Goal: Task Accomplishment & Management: Use online tool/utility

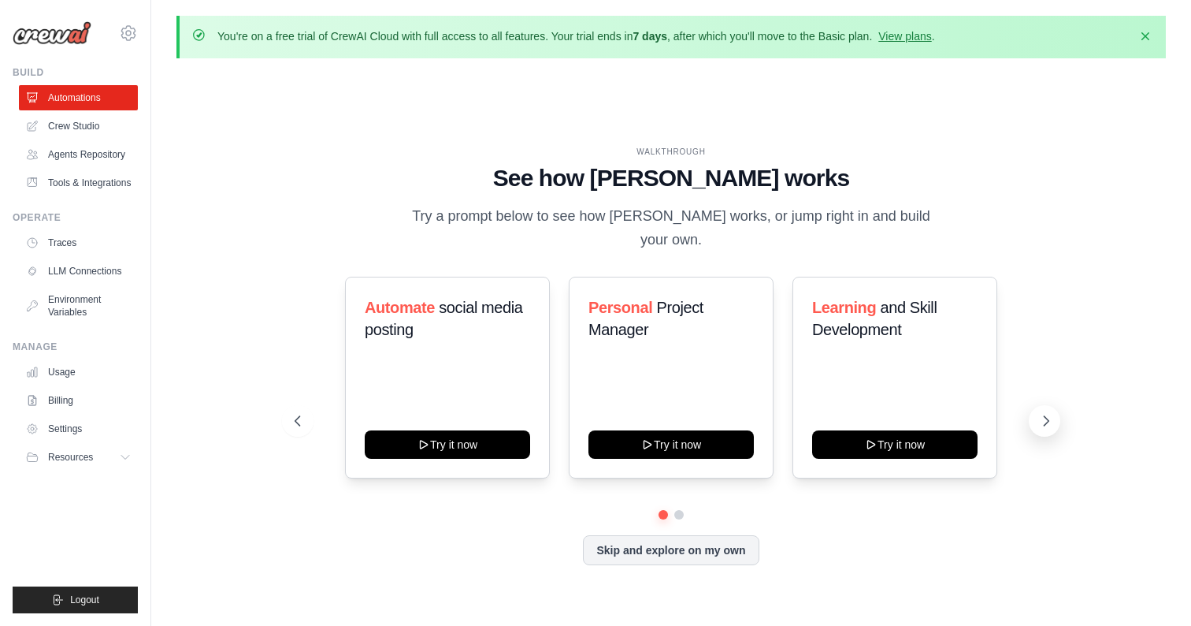
click at [1043, 405] on button at bounding box center [1045, 421] width 32 height 32
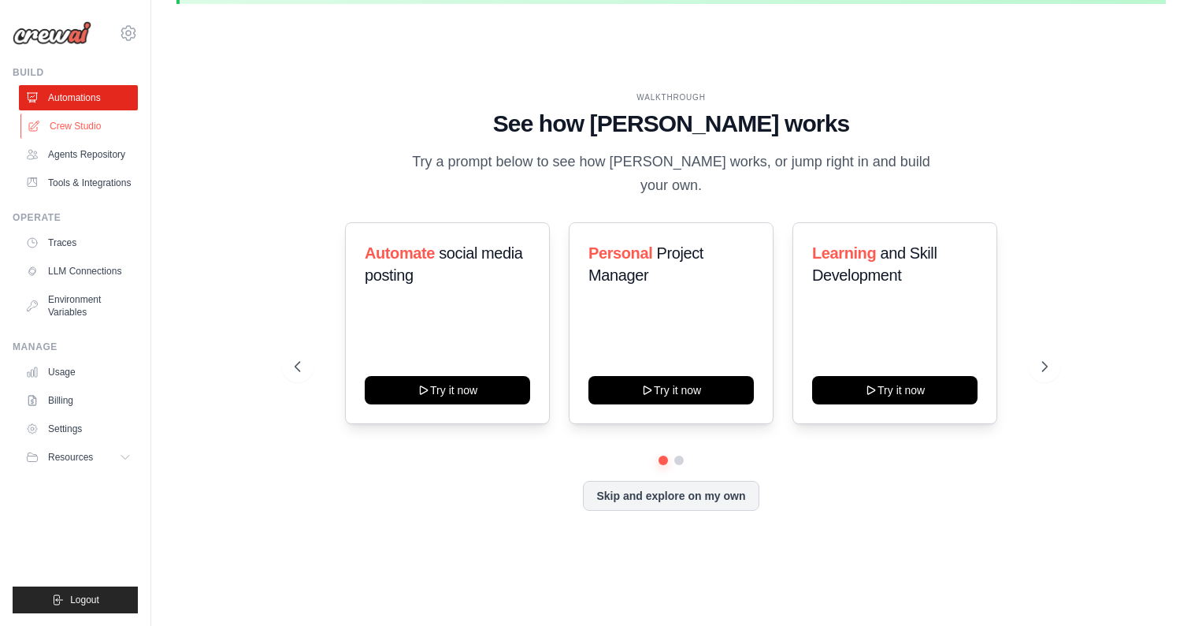
click at [57, 121] on link "Crew Studio" at bounding box center [79, 125] width 119 height 25
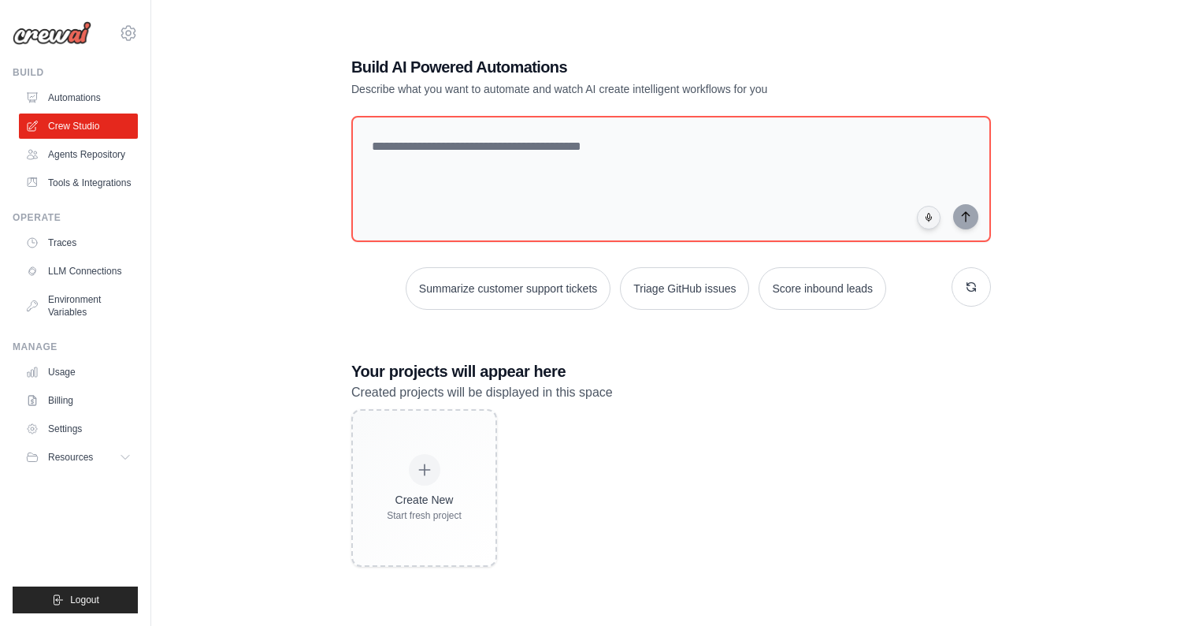
scroll to position [86, 0]
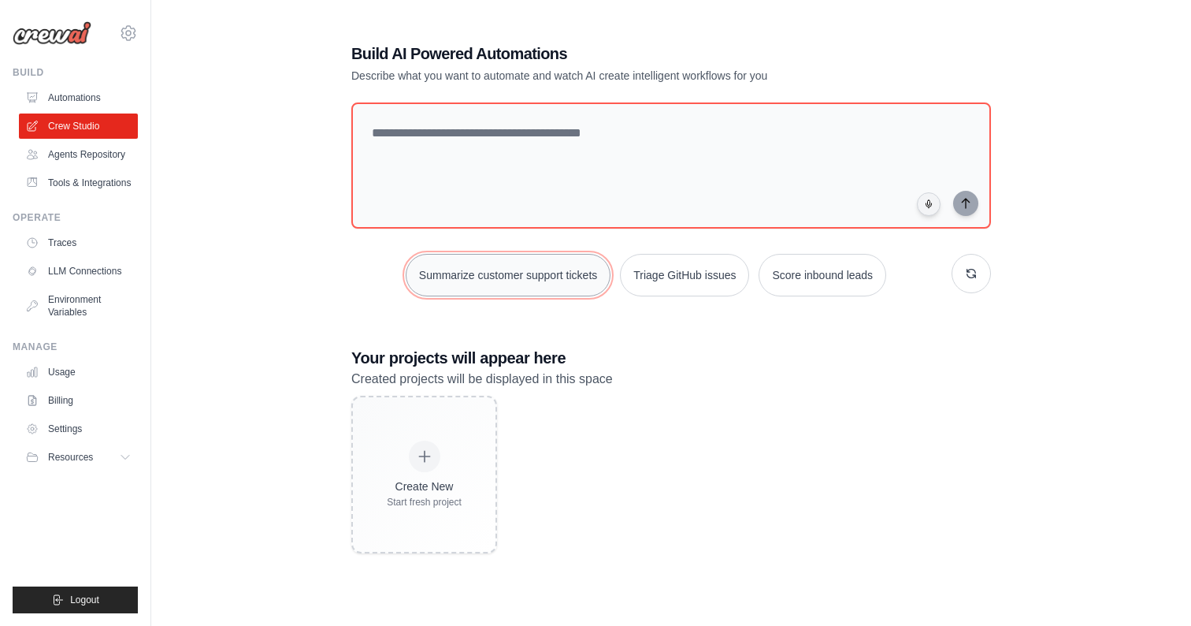
click at [580, 284] on button "Summarize customer support tickets" at bounding box center [508, 275] width 205 height 43
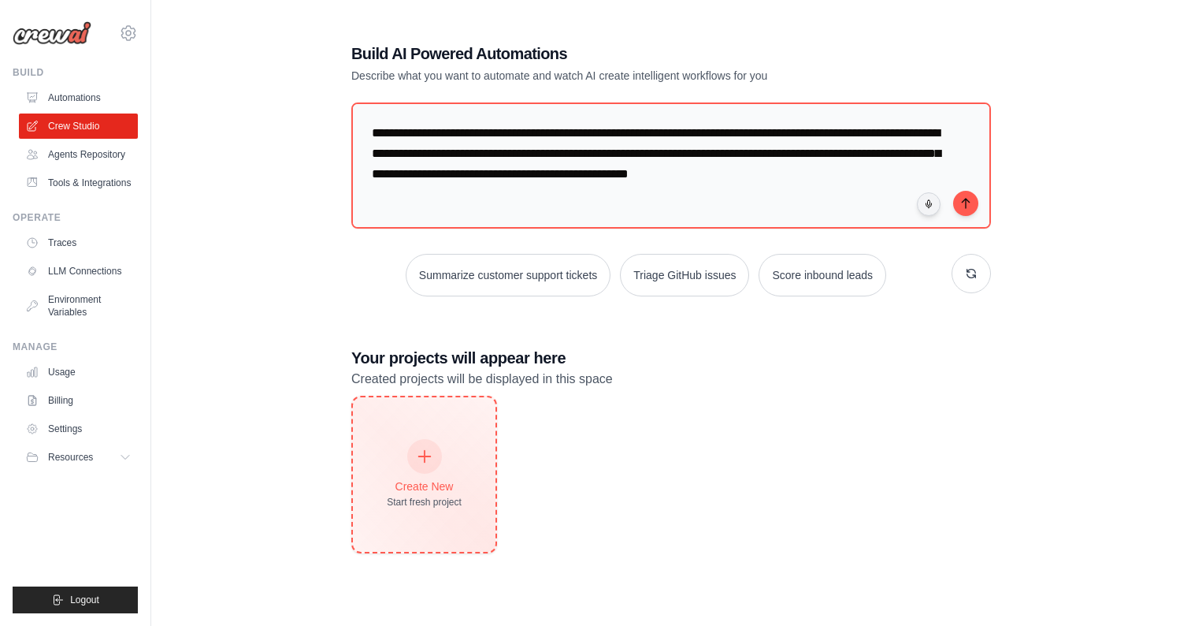
click at [390, 492] on div "Create New Start fresh project" at bounding box center [424, 474] width 75 height 68
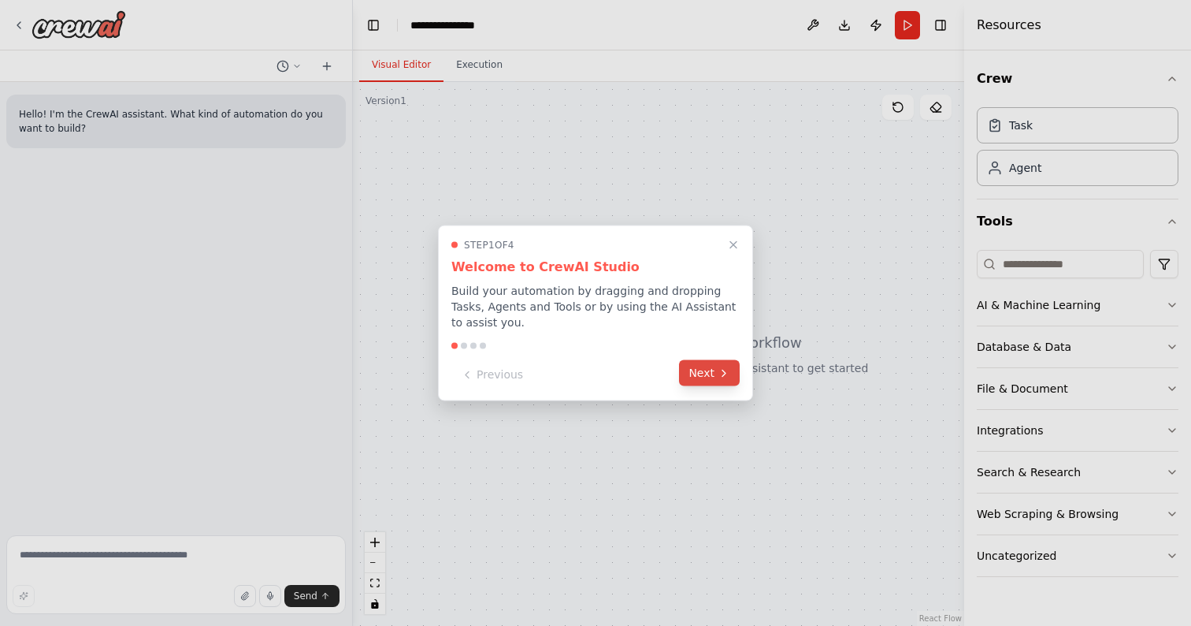
click at [703, 374] on button "Next" at bounding box center [709, 373] width 61 height 26
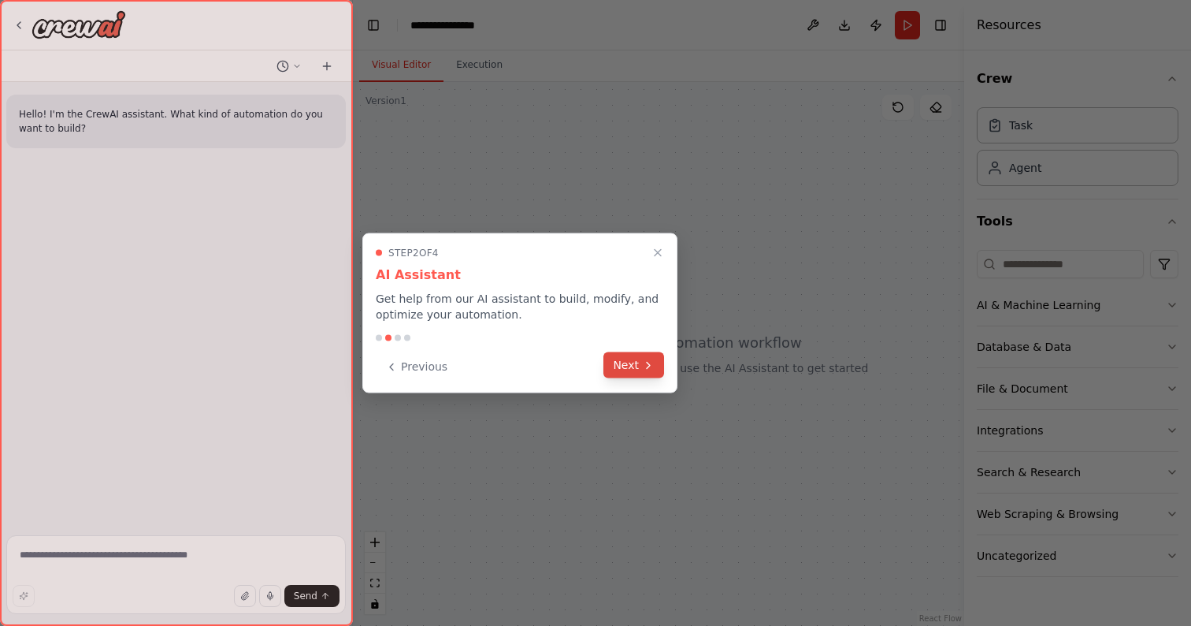
click at [640, 368] on button "Next" at bounding box center [633, 365] width 61 height 26
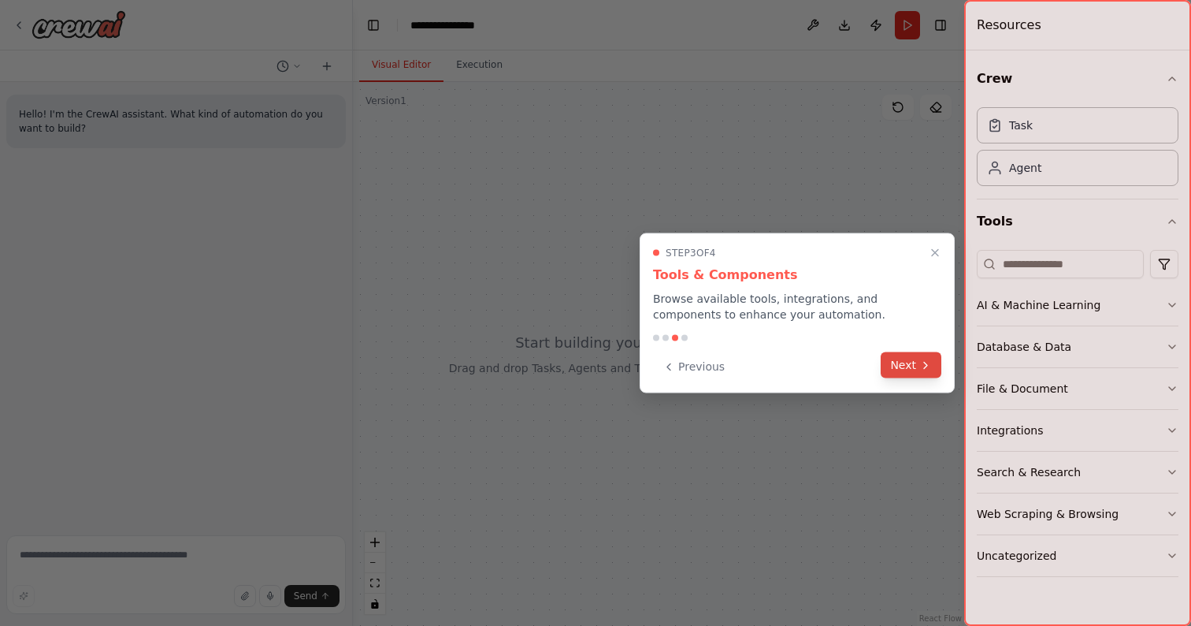
click at [915, 372] on button "Next" at bounding box center [911, 365] width 61 height 26
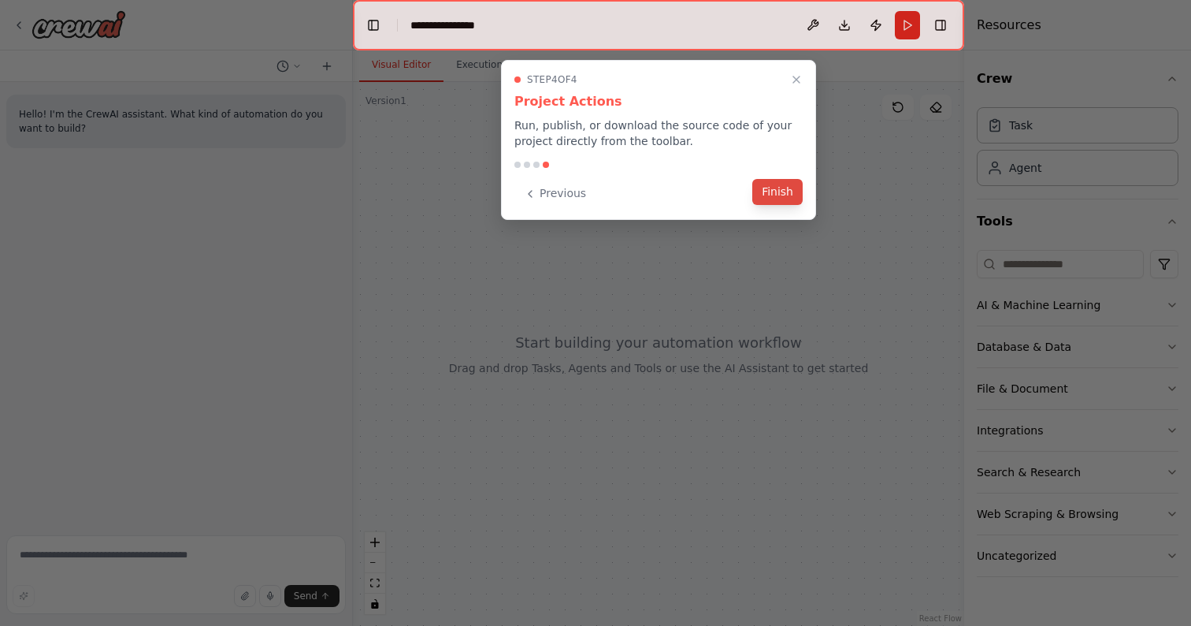
click at [776, 202] on button "Finish" at bounding box center [777, 192] width 50 height 26
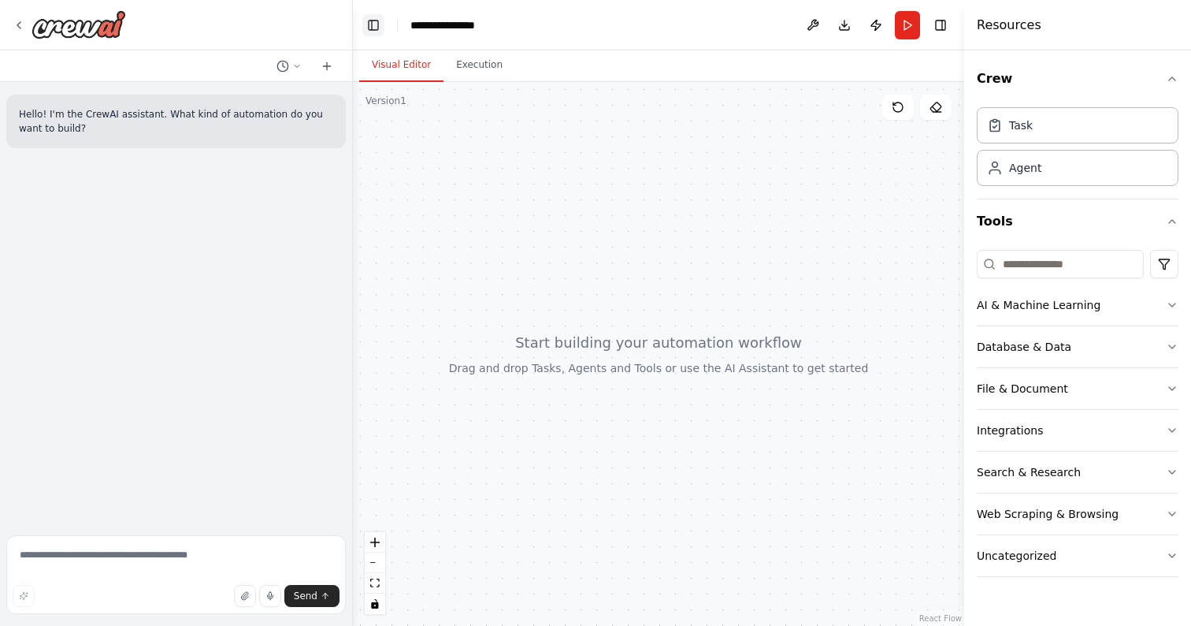
click at [366, 21] on button "Toggle Left Sidebar" at bounding box center [373, 25] width 22 height 22
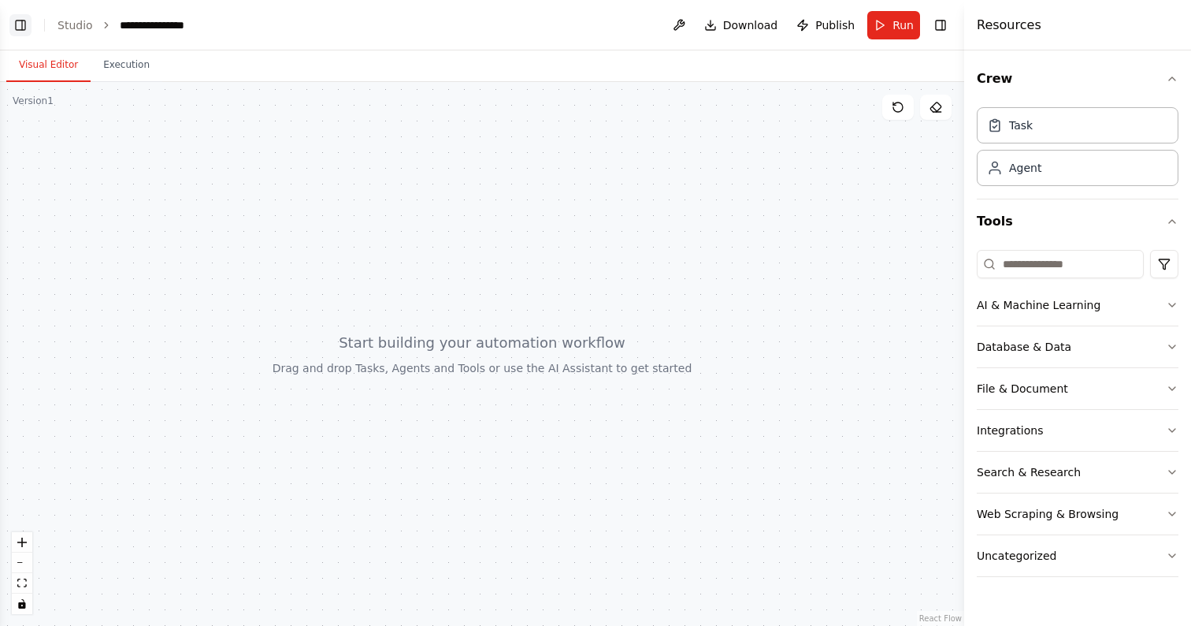
click at [25, 29] on button "Toggle Left Sidebar" at bounding box center [20, 25] width 22 height 22
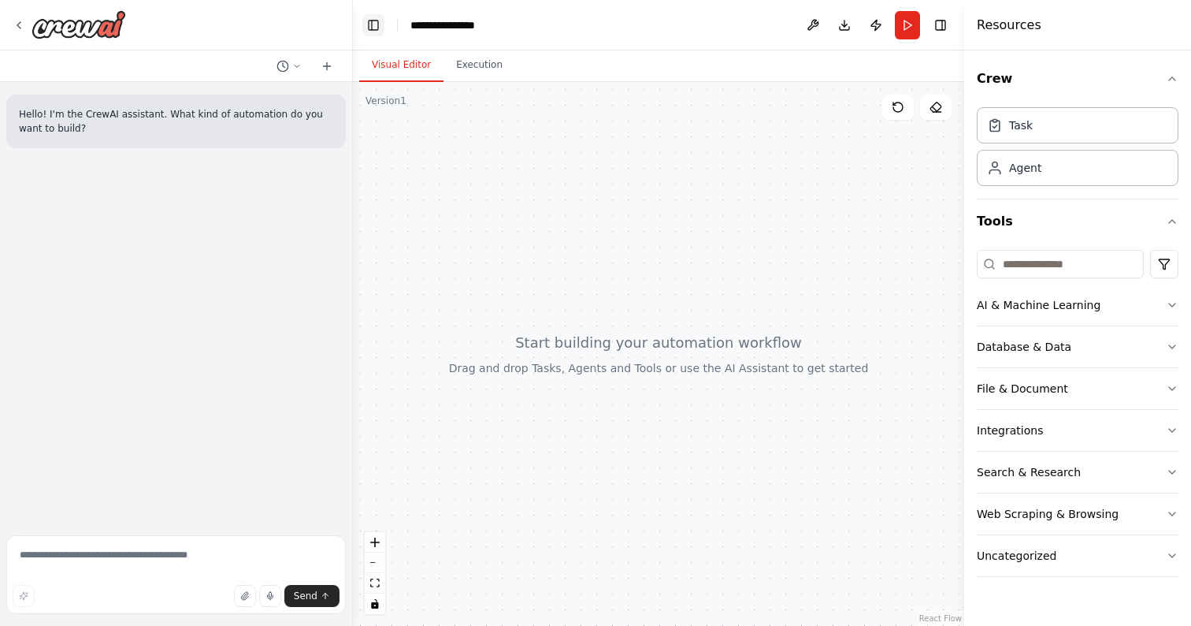
click at [364, 23] on button "Toggle Left Sidebar" at bounding box center [373, 25] width 22 height 22
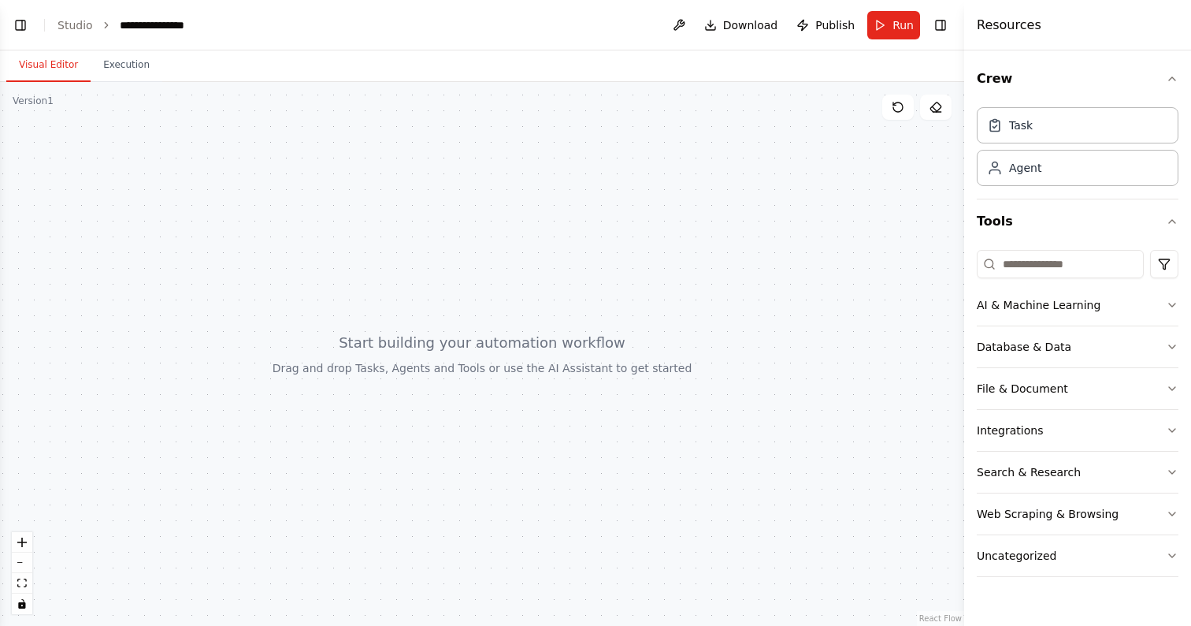
drag, startPoint x: 511, startPoint y: 316, endPoint x: 585, endPoint y: 321, distance: 74.2
click at [585, 321] on div at bounding box center [482, 354] width 964 height 544
click at [1015, 312] on div "AI & Machine Learning" at bounding box center [1039, 305] width 124 height 16
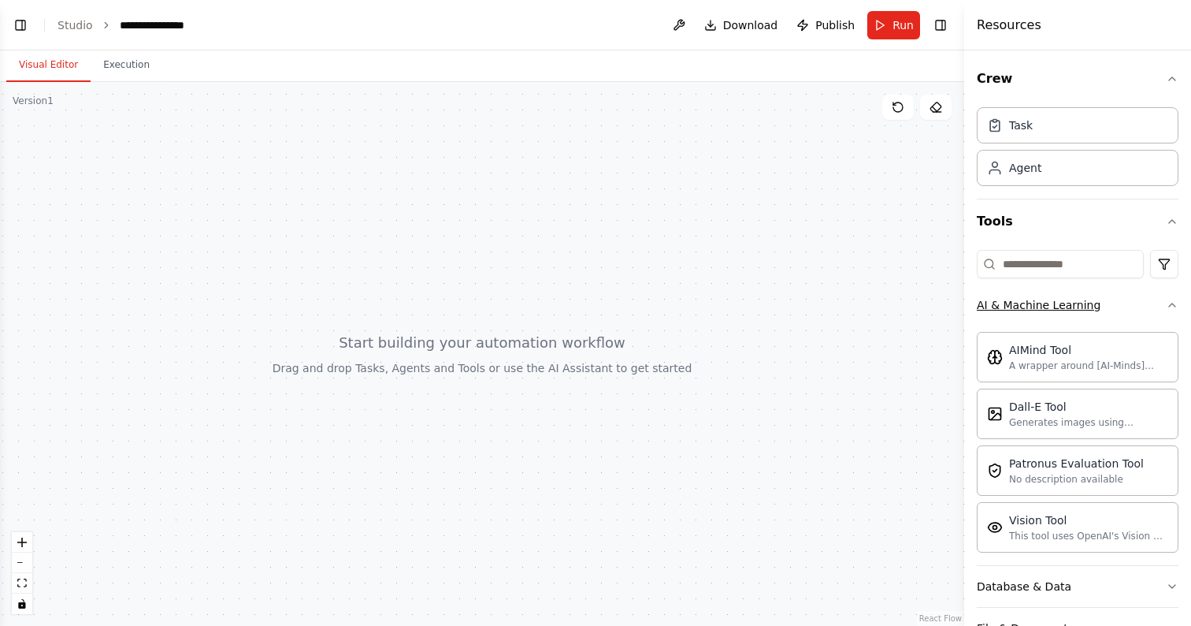
click at [1015, 312] on div "AI & Machine Learning" at bounding box center [1039, 305] width 124 height 16
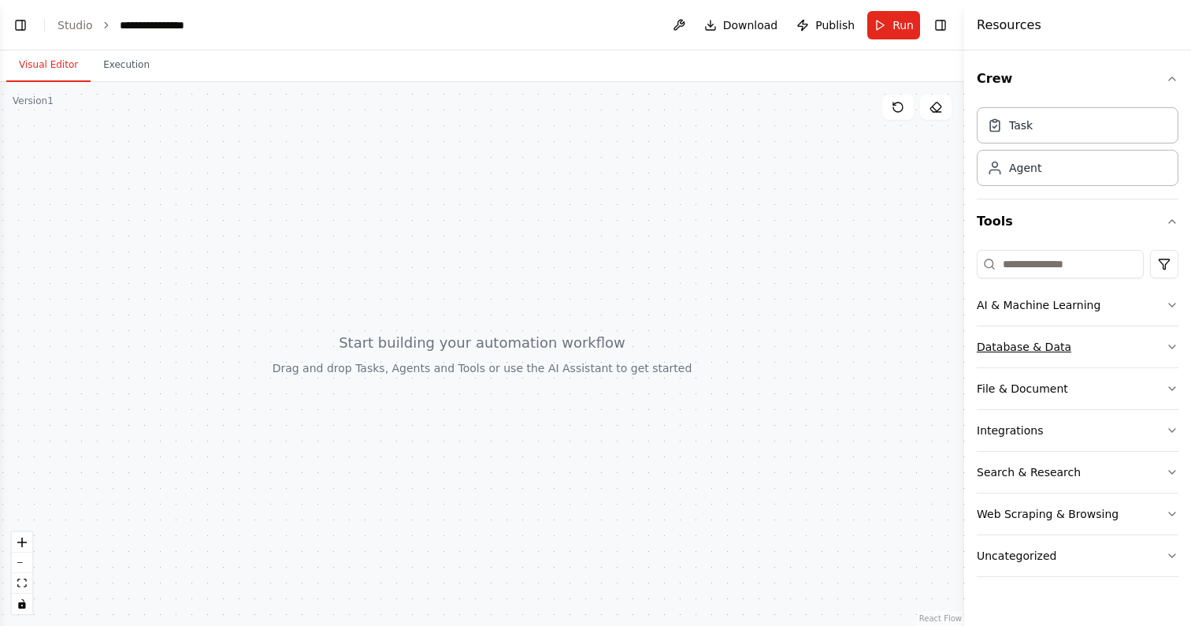
click at [1034, 341] on div "Database & Data" at bounding box center [1024, 347] width 95 height 16
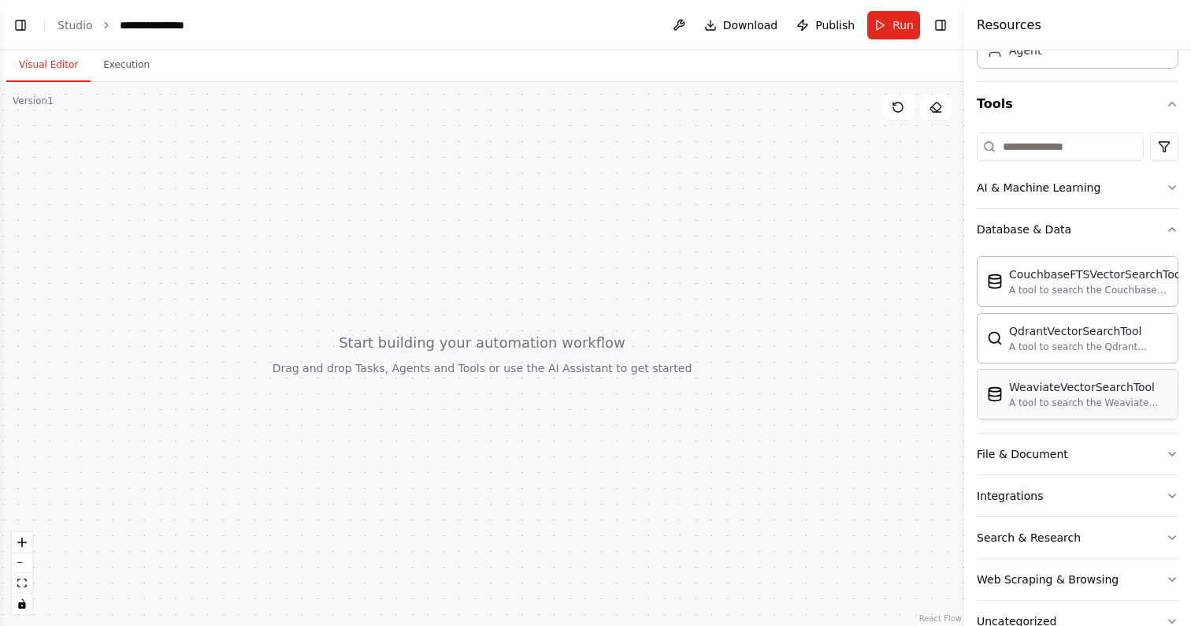
scroll to position [119, 0]
click at [1056, 462] on button "File & Document" at bounding box center [1078, 452] width 202 height 41
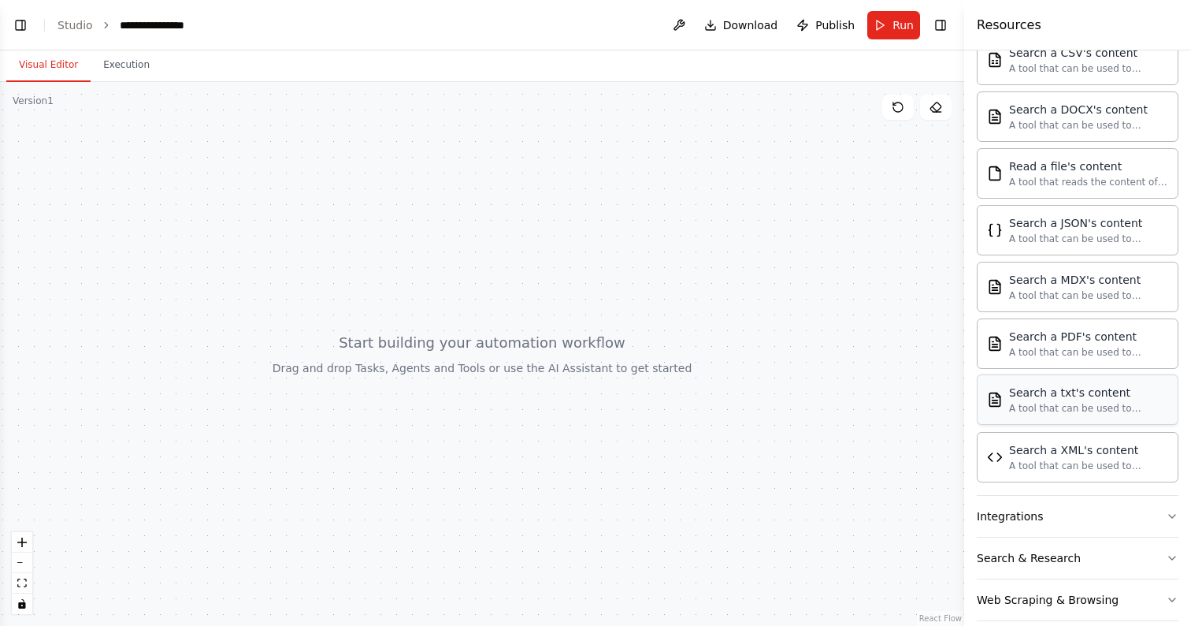
scroll to position [592, 0]
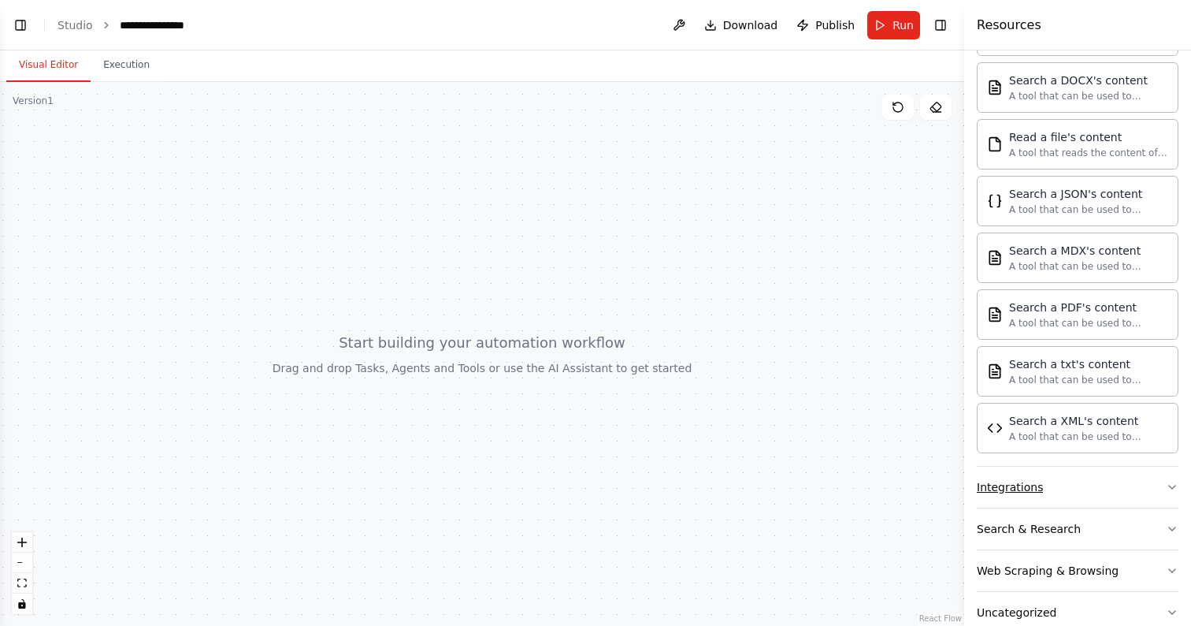
click at [1043, 492] on button "Integrations" at bounding box center [1078, 486] width 202 height 41
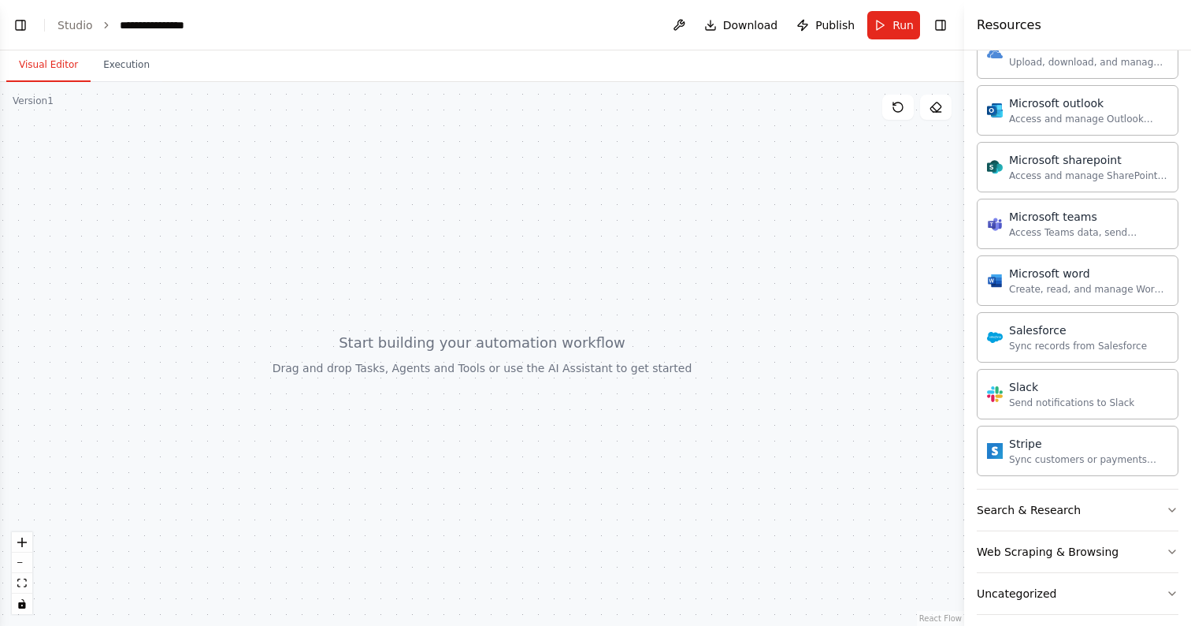
scroll to position [1533, 0]
click at [1094, 537] on button "Web Scraping & Browsing" at bounding box center [1078, 549] width 202 height 41
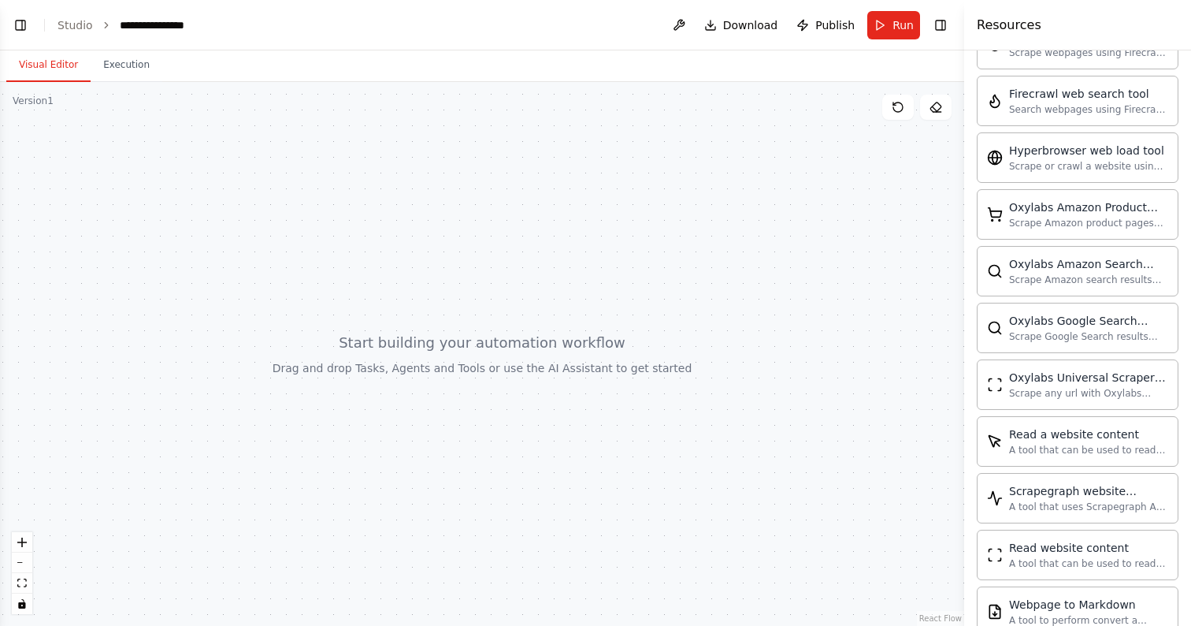
scroll to position [2409, 0]
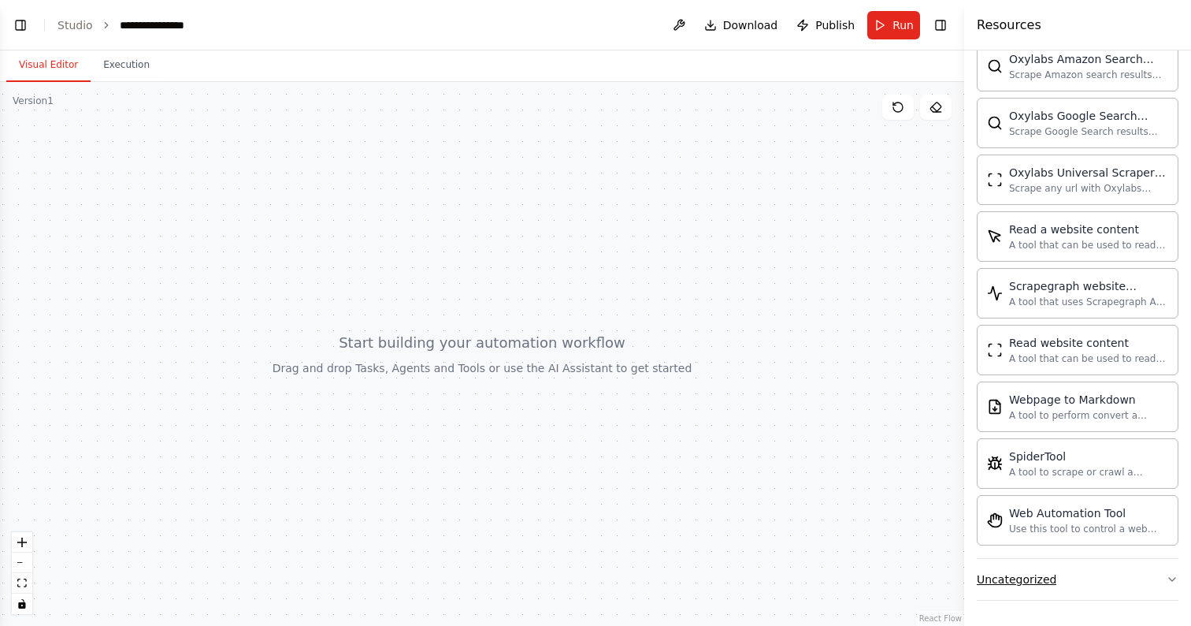
click at [1101, 581] on button "Uncategorized" at bounding box center [1078, 579] width 202 height 41
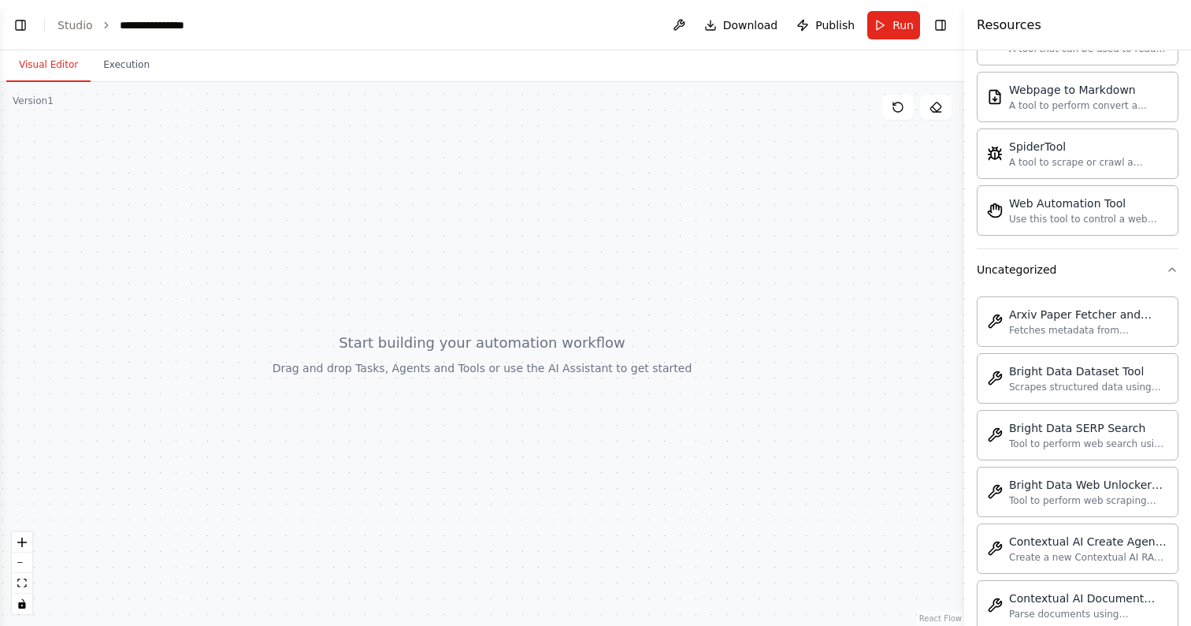
scroll to position [2705, 0]
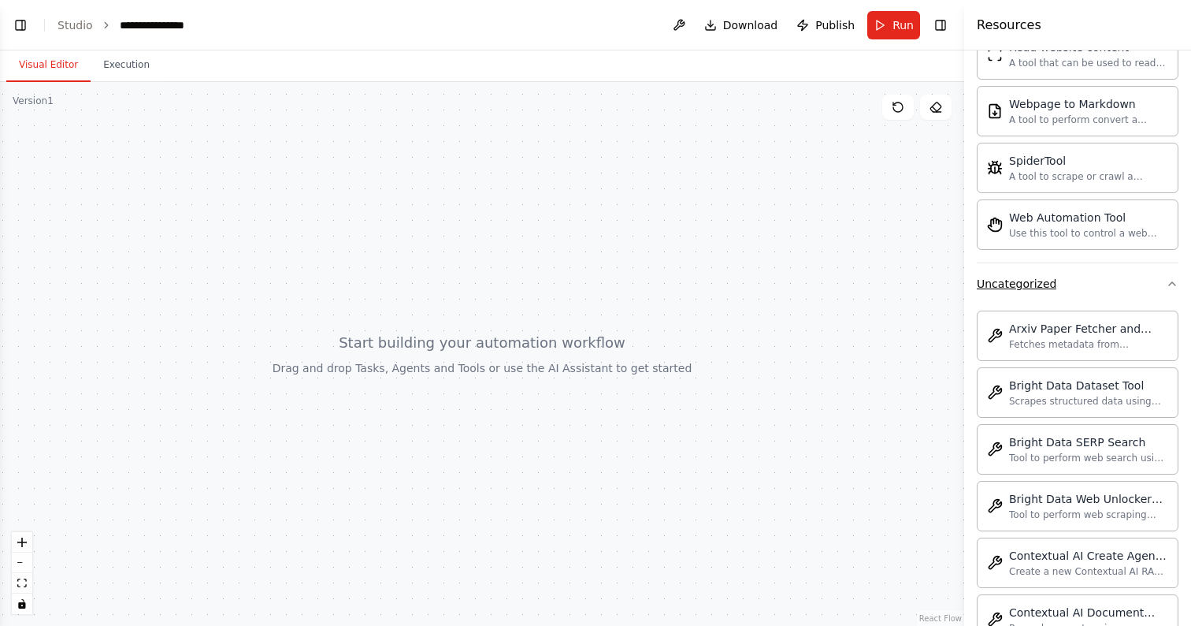
click at [1079, 298] on button "Uncategorized" at bounding box center [1078, 283] width 202 height 41
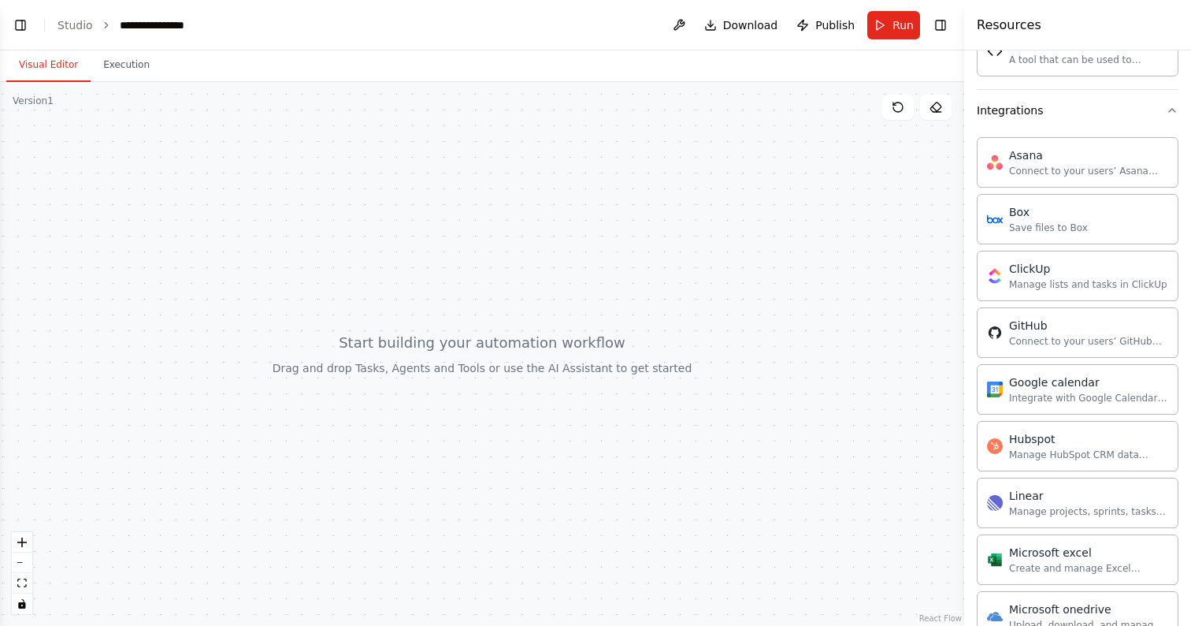
scroll to position [961, 0]
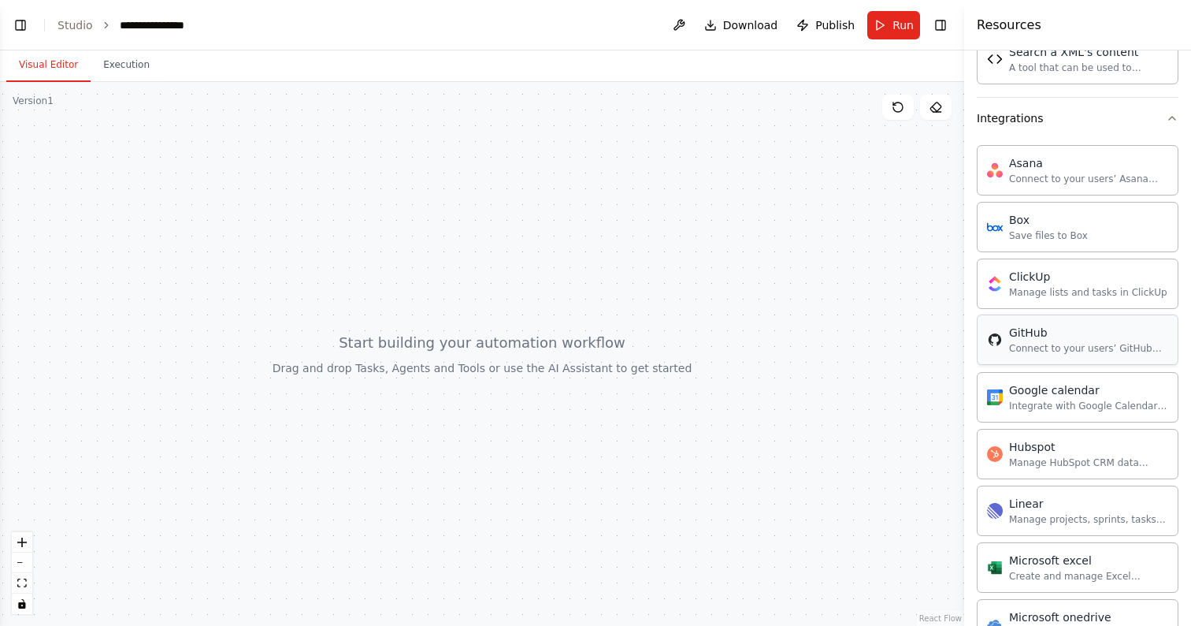
click at [1054, 348] on div "Connect to your users’ GitHub accounts" at bounding box center [1088, 348] width 159 height 13
drag, startPoint x: 1042, startPoint y: 345, endPoint x: 1004, endPoint y: 380, distance: 51.3
click at [1014, 362] on div "GitHub Connect to your users’ GitHub accounts" at bounding box center [1078, 339] width 202 height 50
click at [1041, 345] on div "Connect to your users’ GitHub accounts" at bounding box center [1088, 348] width 159 height 13
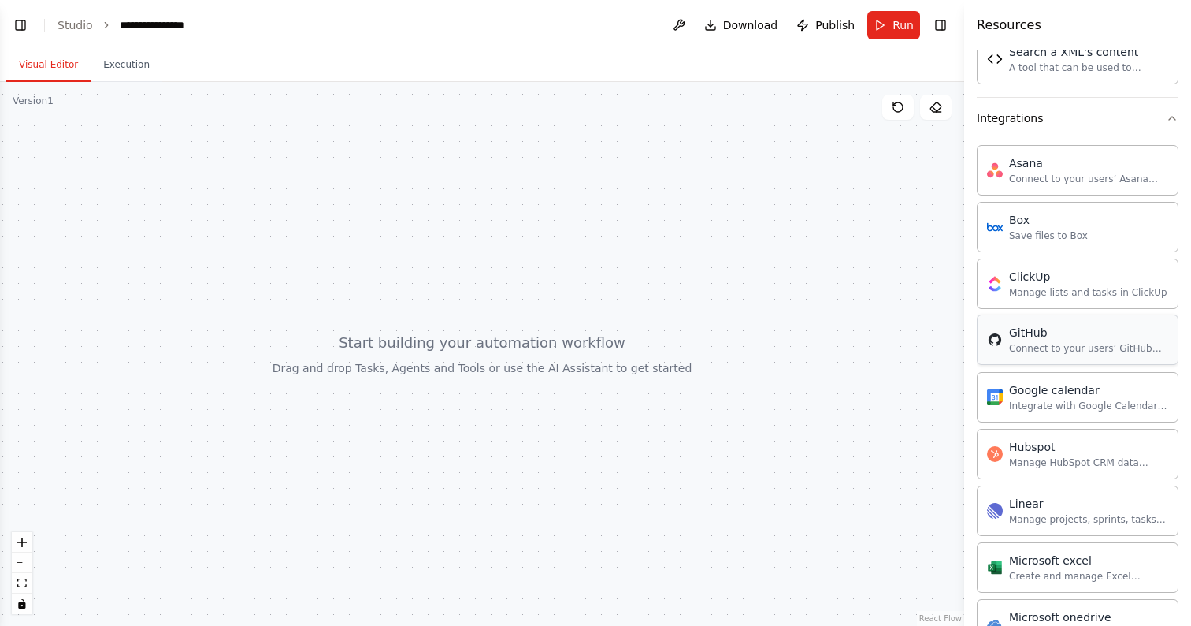
click at [1041, 345] on div "Connect to your users’ GitHub accounts" at bounding box center [1088, 348] width 159 height 13
click at [1109, 343] on div "Connect to your users’ GitHub accounts" at bounding box center [1088, 348] width 159 height 13
click at [225, 176] on div at bounding box center [482, 354] width 964 height 544
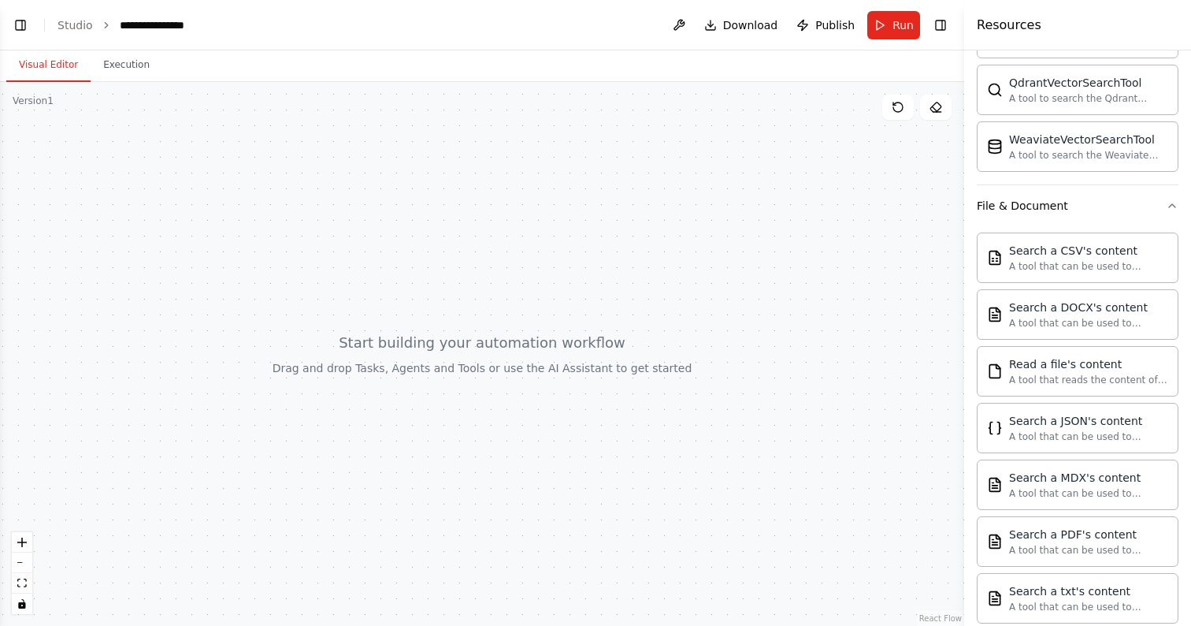
scroll to position [0, 0]
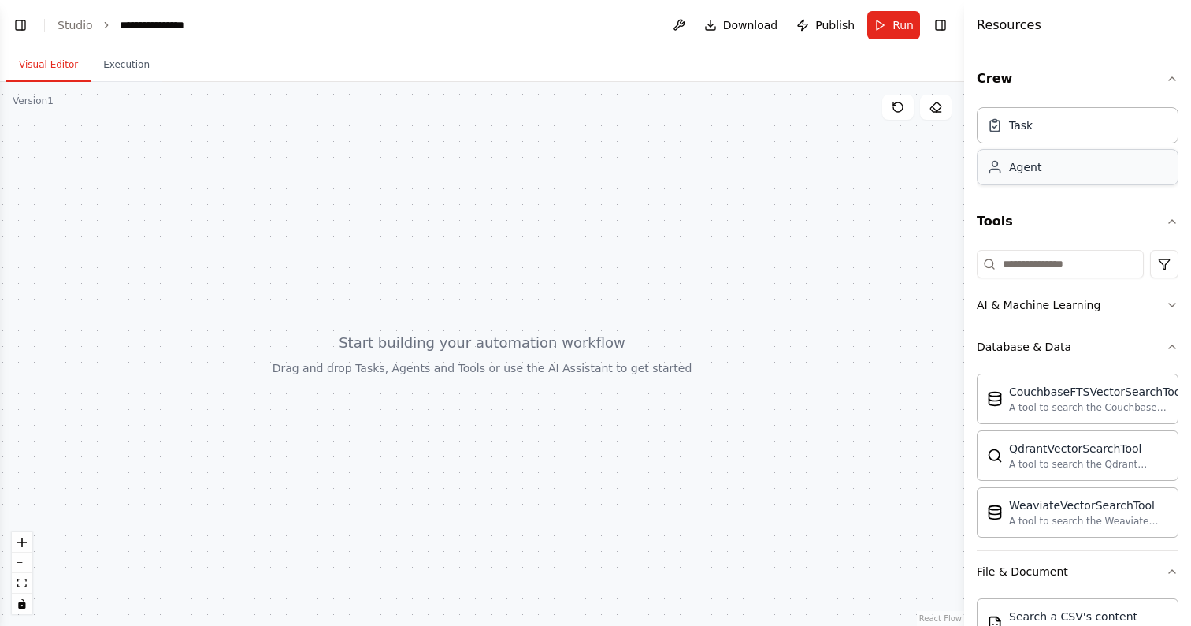
click at [1051, 167] on div "Agent" at bounding box center [1078, 167] width 202 height 36
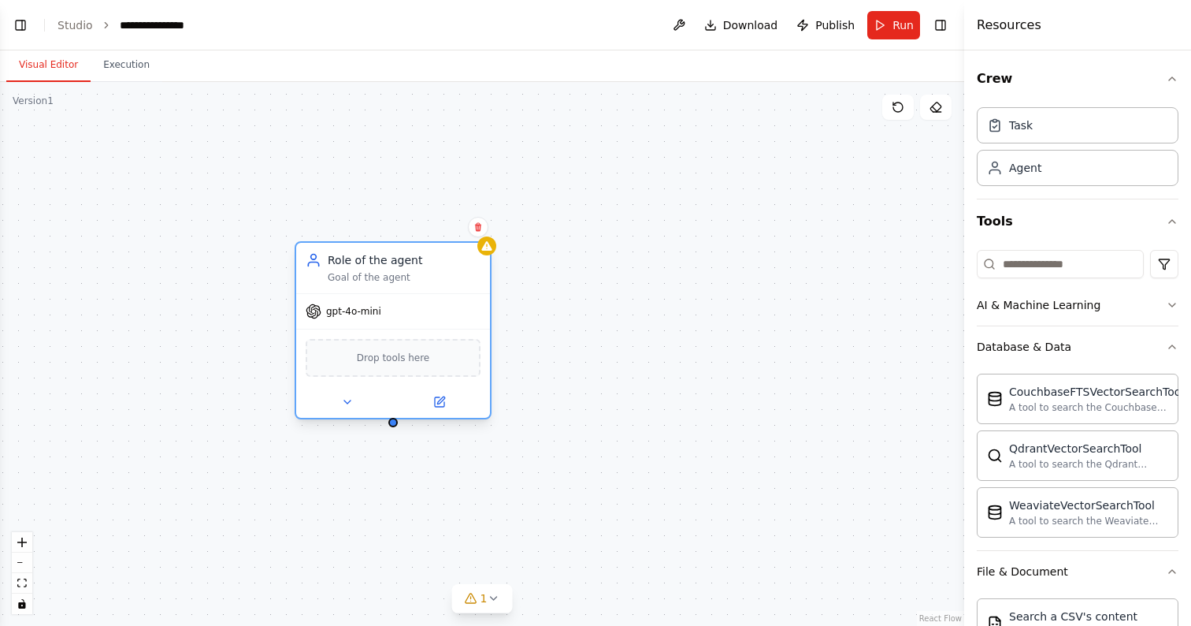
drag, startPoint x: 712, startPoint y: 254, endPoint x: 348, endPoint y: 258, distance: 364.0
click at [347, 258] on div "Role of the agent" at bounding box center [404, 260] width 153 height 16
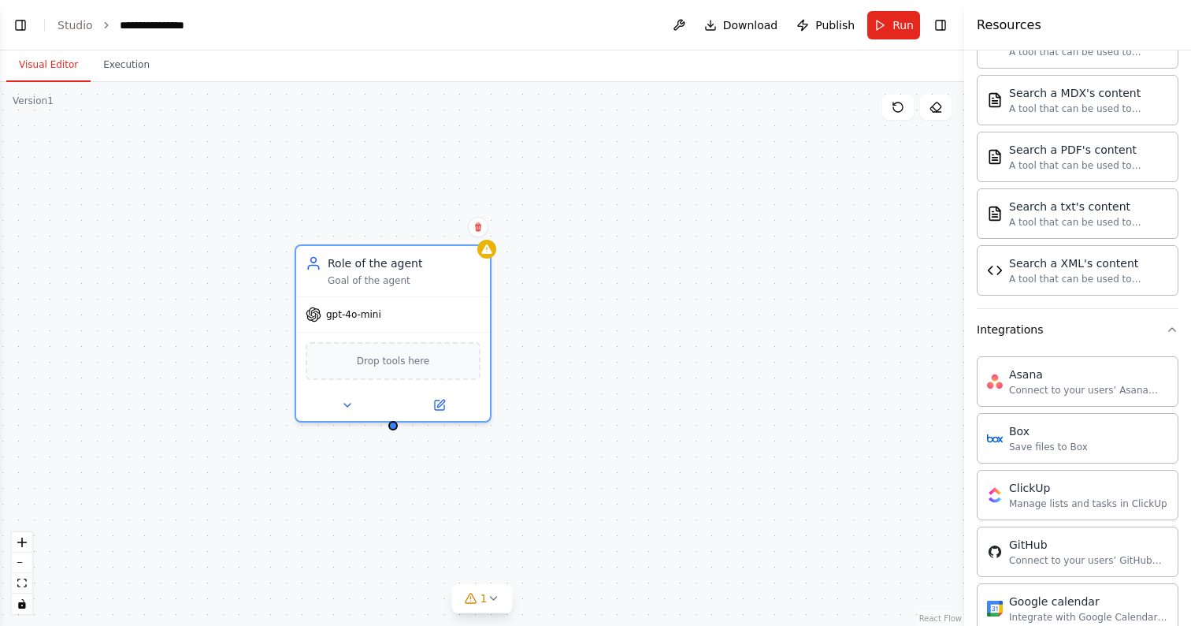
scroll to position [752, 0]
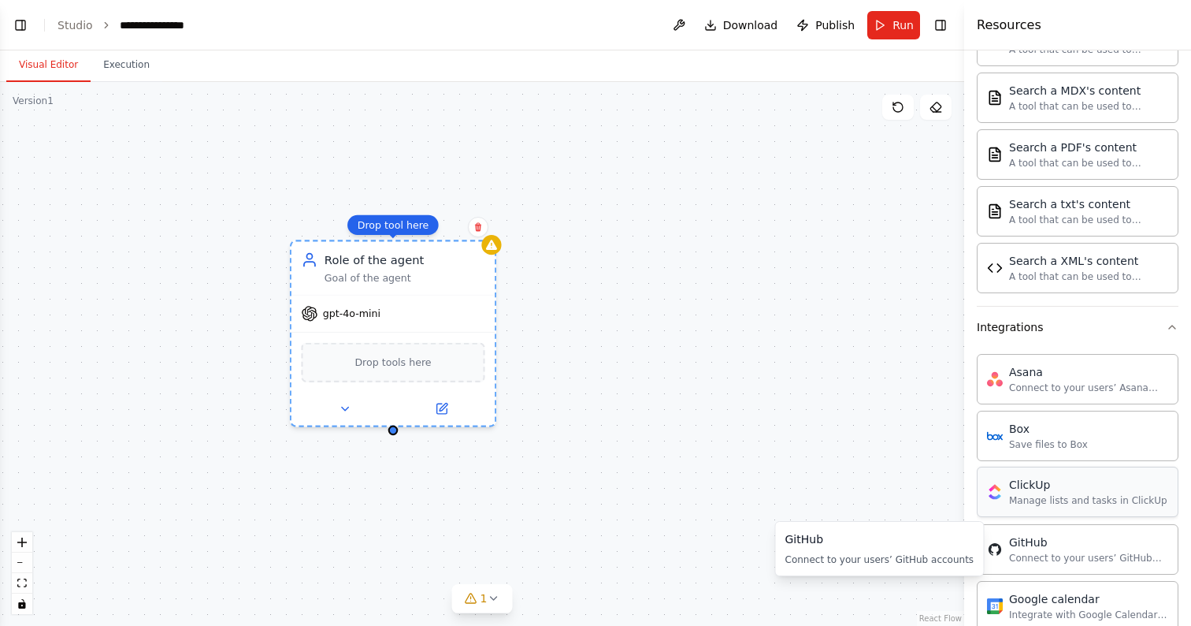
drag, startPoint x: 1063, startPoint y: 544, endPoint x: 1035, endPoint y: 470, distance: 79.8
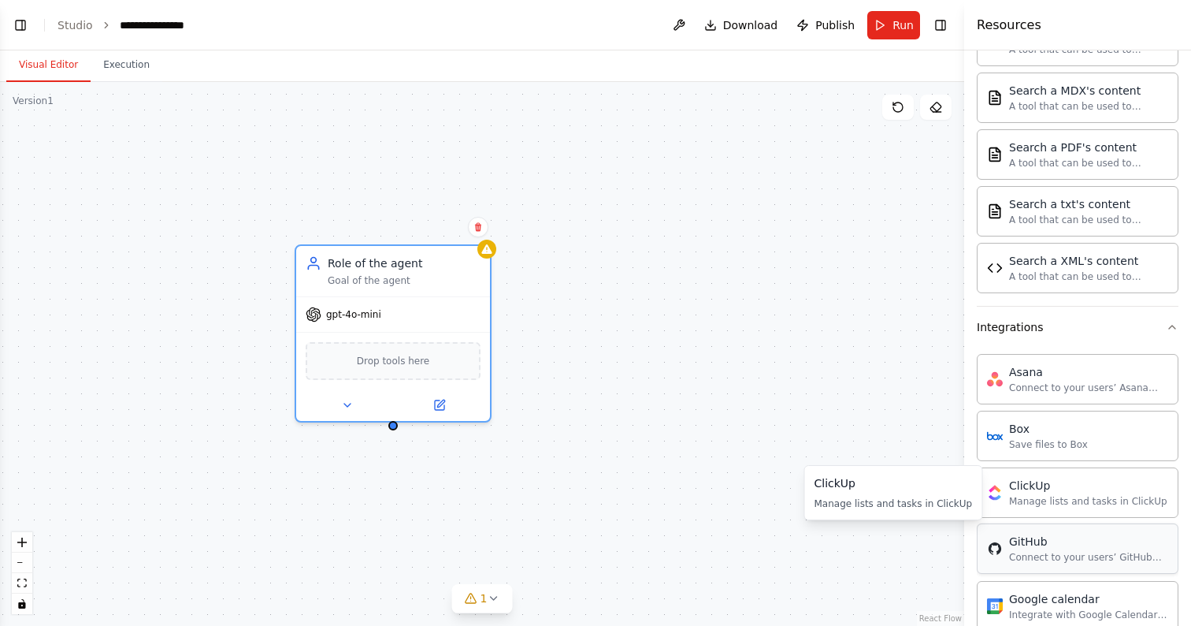
click at [1065, 526] on div "GitHub Connect to your users’ GitHub accounts" at bounding box center [1078, 548] width 202 height 50
click at [1071, 541] on div "GitHub" at bounding box center [1088, 541] width 159 height 16
click at [1016, 341] on button "Integrations" at bounding box center [1078, 326] width 202 height 41
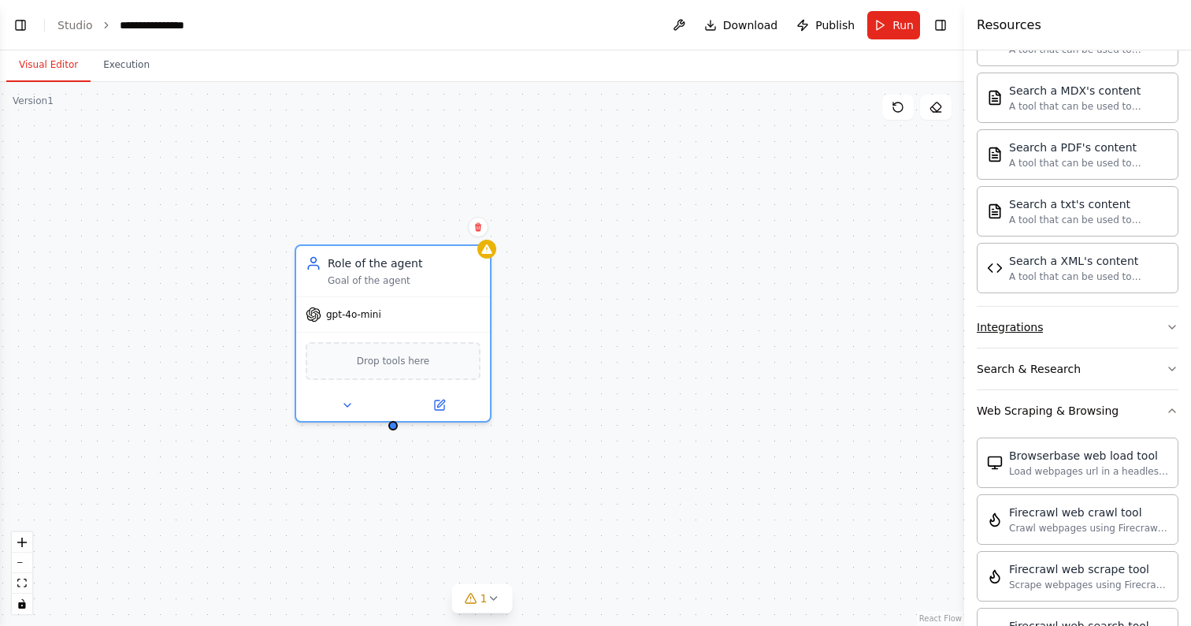
click at [1015, 327] on div "Integrations" at bounding box center [1010, 327] width 66 height 16
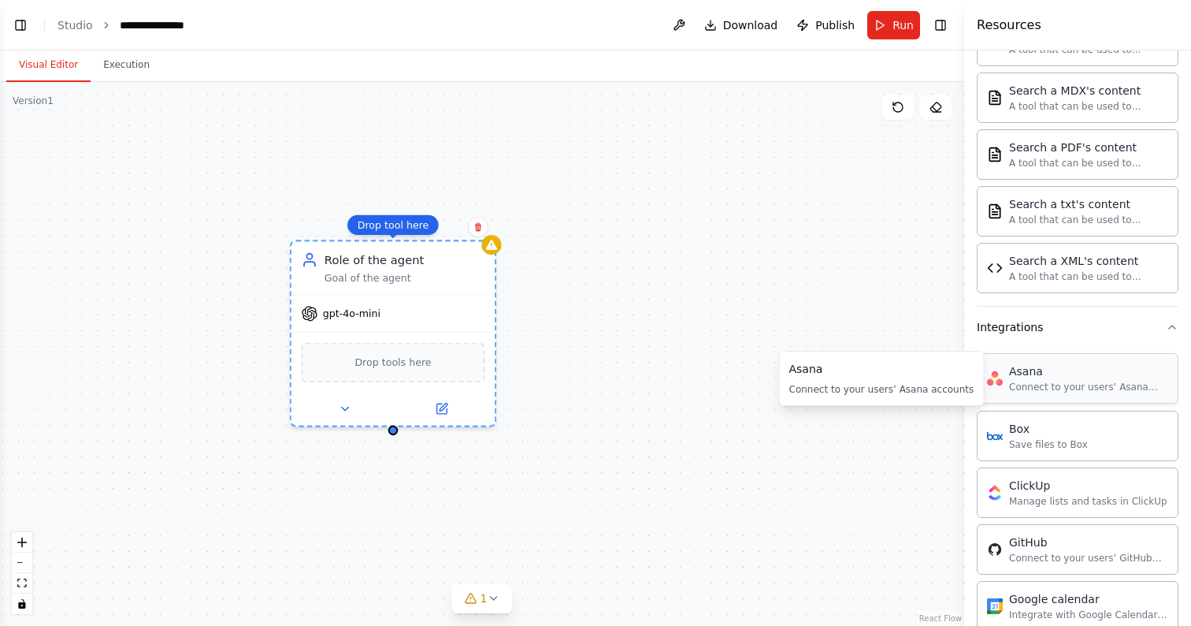
drag, startPoint x: 1030, startPoint y: 377, endPoint x: 798, endPoint y: 316, distance: 240.2
drag, startPoint x: 1033, startPoint y: 384, endPoint x: 1054, endPoint y: 555, distance: 171.5
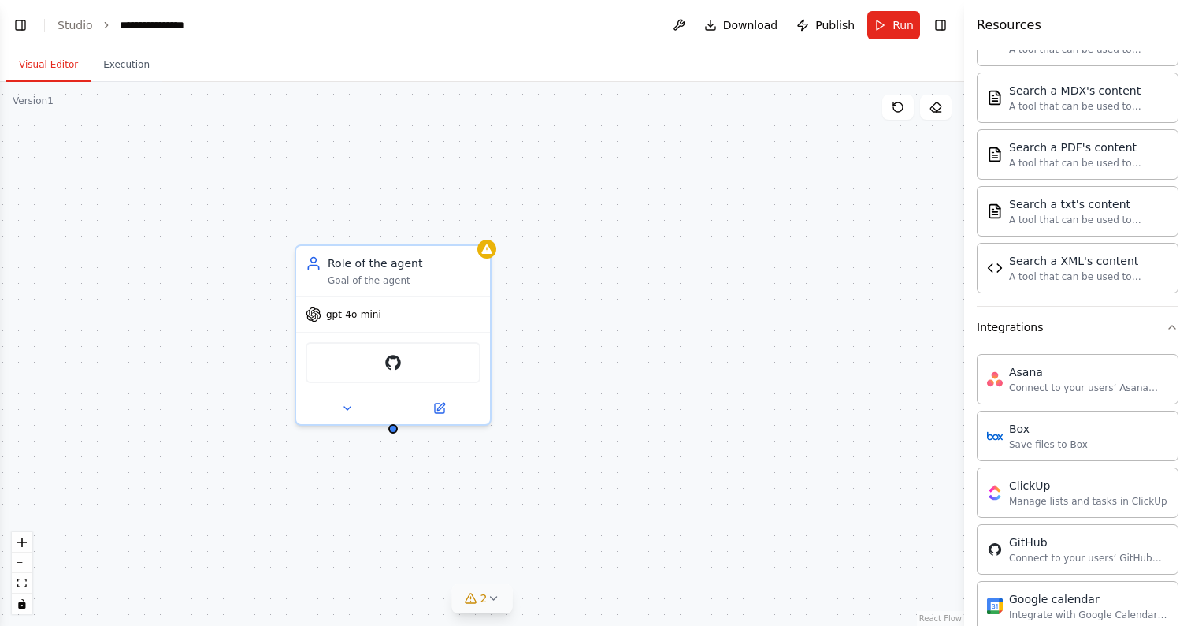
click at [491, 601] on icon at bounding box center [493, 598] width 13 height 13
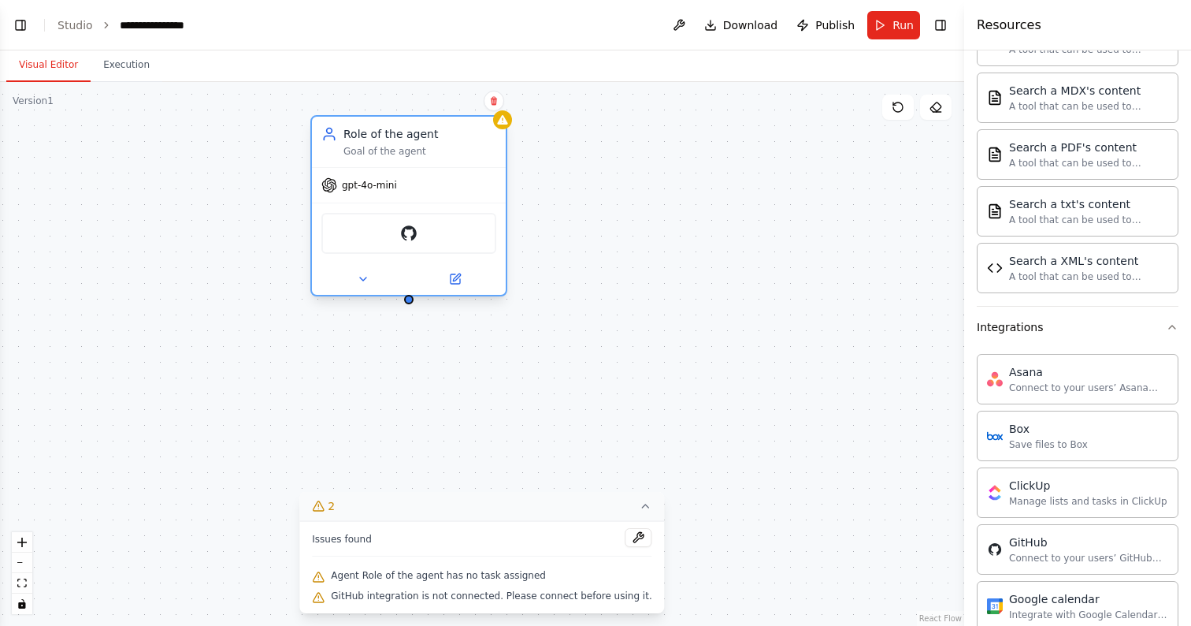
drag, startPoint x: 399, startPoint y: 264, endPoint x: 421, endPoint y: 137, distance: 128.7
click at [421, 137] on div "Role of the agent" at bounding box center [419, 134] width 153 height 16
click at [388, 181] on span "gpt-4o-mini" at bounding box center [369, 185] width 55 height 13
click at [383, 187] on span "gpt-4o-mini" at bounding box center [369, 185] width 55 height 13
click at [375, 285] on button at bounding box center [362, 278] width 89 height 19
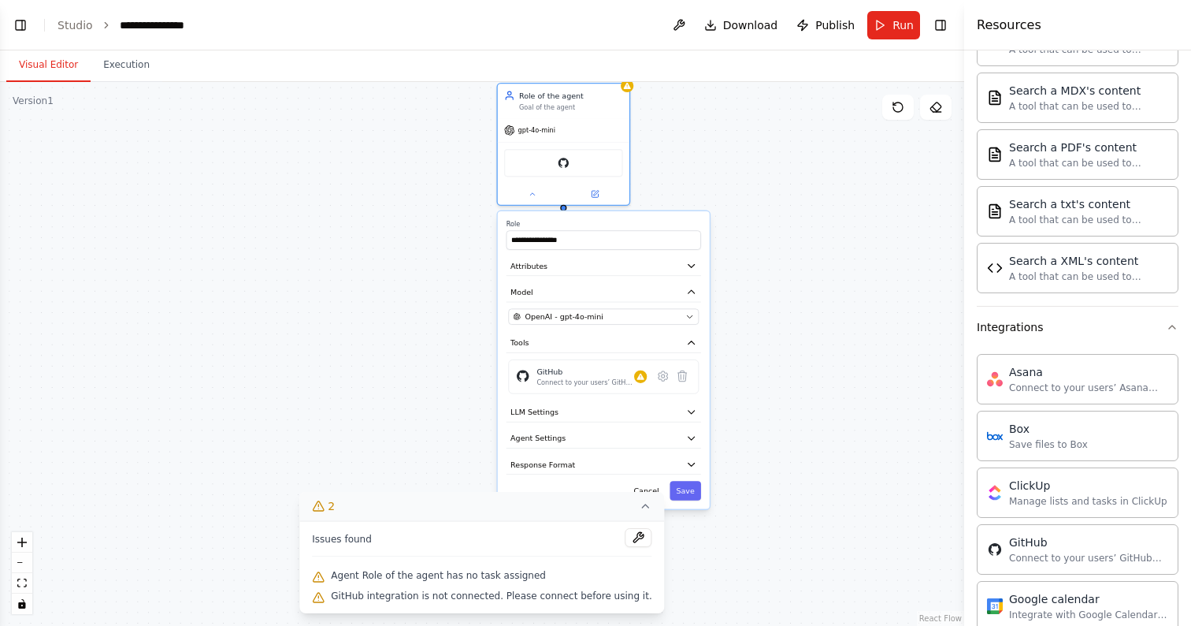
drag, startPoint x: 703, startPoint y: 425, endPoint x: 755, endPoint y: 297, distance: 138.5
click at [755, 297] on div "**********" at bounding box center [482, 354] width 964 height 544
click at [637, 513] on button "2" at bounding box center [481, 506] width 365 height 29
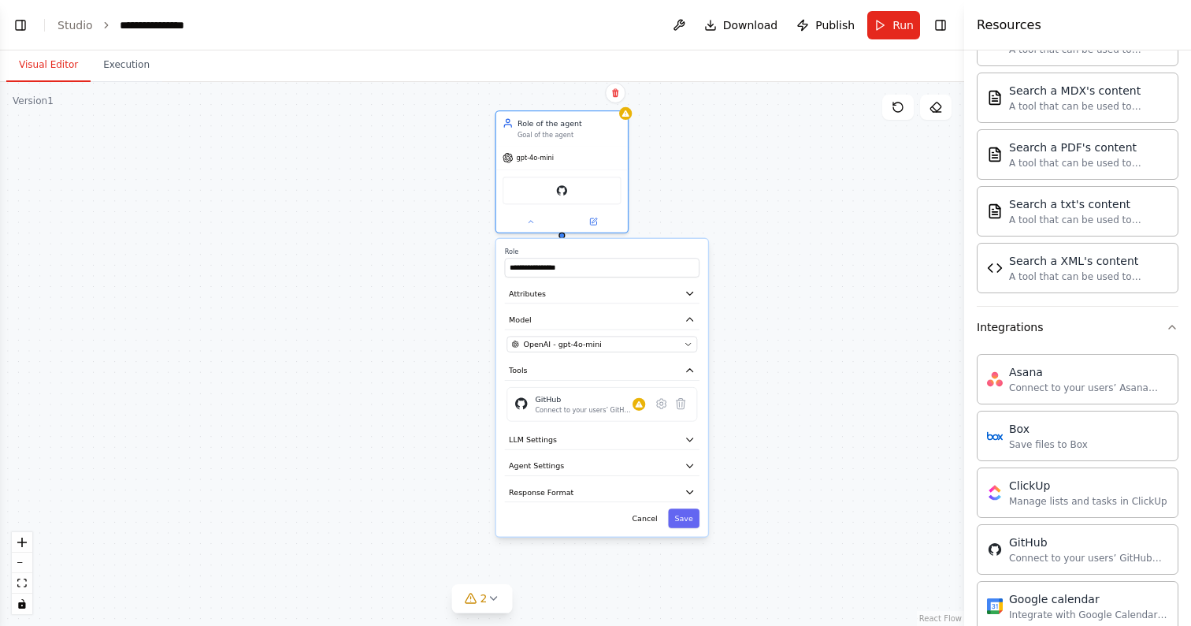
drag, startPoint x: 445, startPoint y: 462, endPoint x: 444, endPoint y: 490, distance: 27.6
click at [444, 490] on div "**********" at bounding box center [482, 354] width 964 height 544
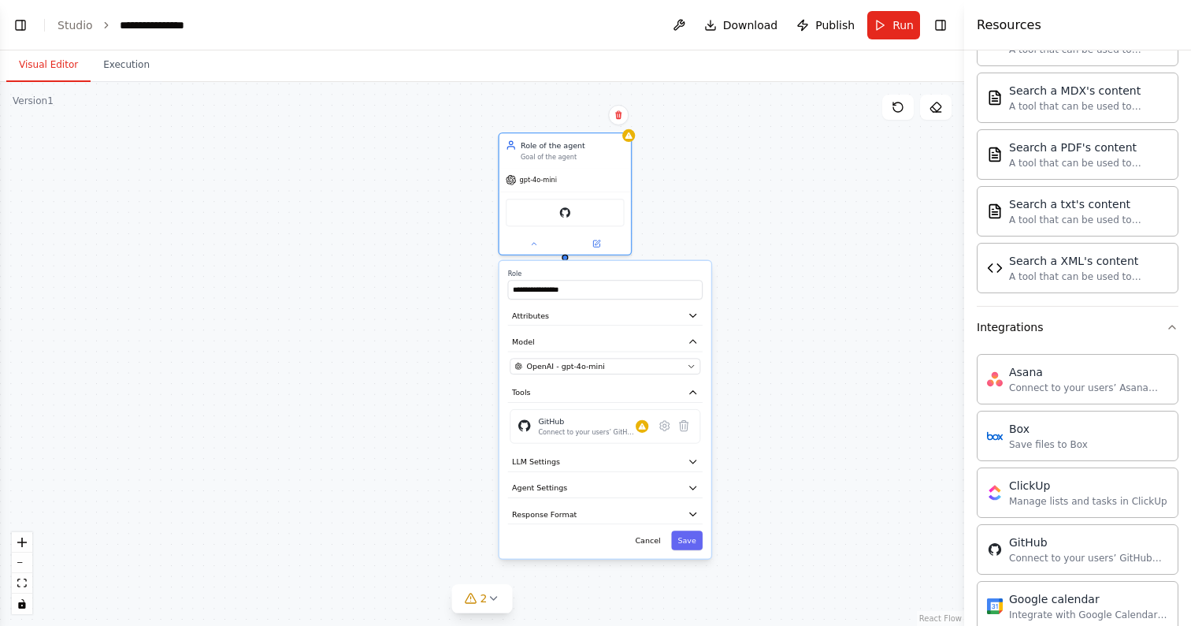
drag, startPoint x: 726, startPoint y: 389, endPoint x: 731, endPoint y: 411, distance: 22.6
click at [731, 411] on div "**********" at bounding box center [482, 354] width 964 height 544
click at [11, 16] on button "Toggle Left Sidebar" at bounding box center [20, 25] width 22 height 22
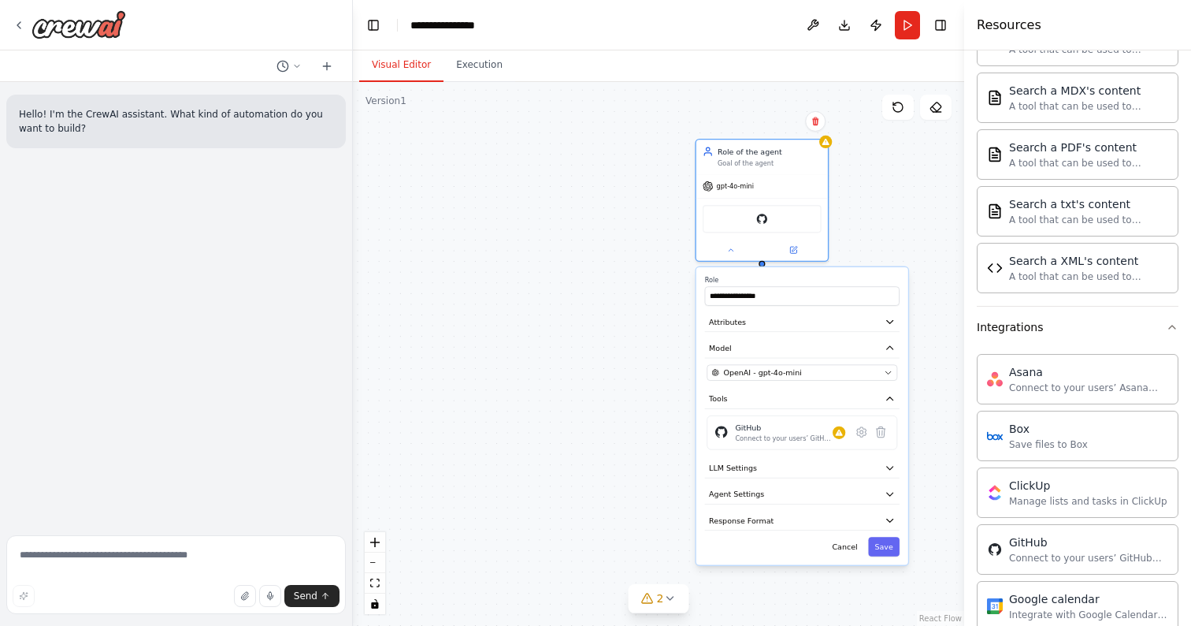
drag, startPoint x: 606, startPoint y: 319, endPoint x: 416, endPoint y: 326, distance: 190.0
click at [416, 327] on div "**********" at bounding box center [658, 354] width 611 height 544
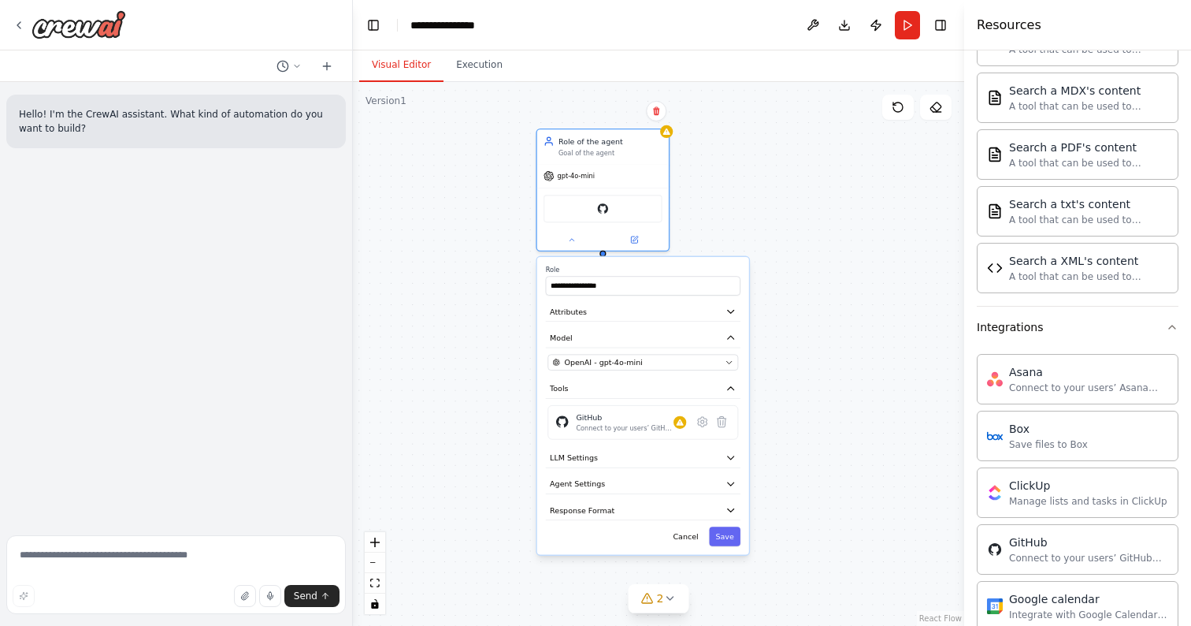
drag, startPoint x: 577, startPoint y: 355, endPoint x: 452, endPoint y: 342, distance: 125.1
click at [452, 342] on div "**********" at bounding box center [658, 354] width 611 height 544
click at [143, 553] on textarea at bounding box center [176, 574] width 340 height 79
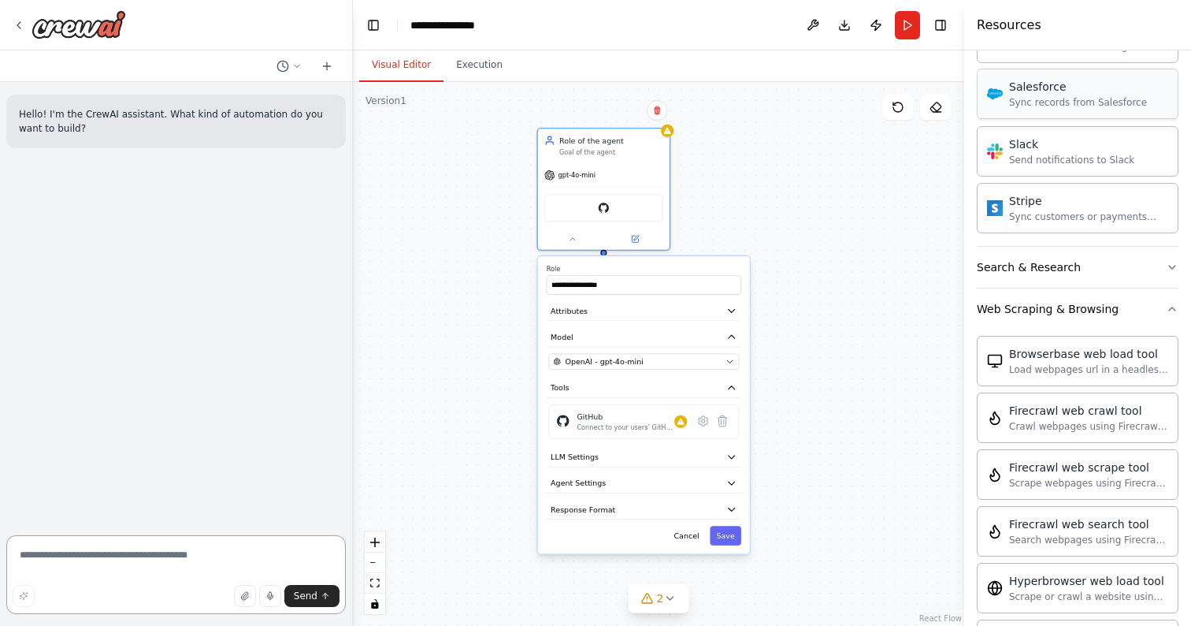
scroll to position [1776, 0]
type textarea "**********"
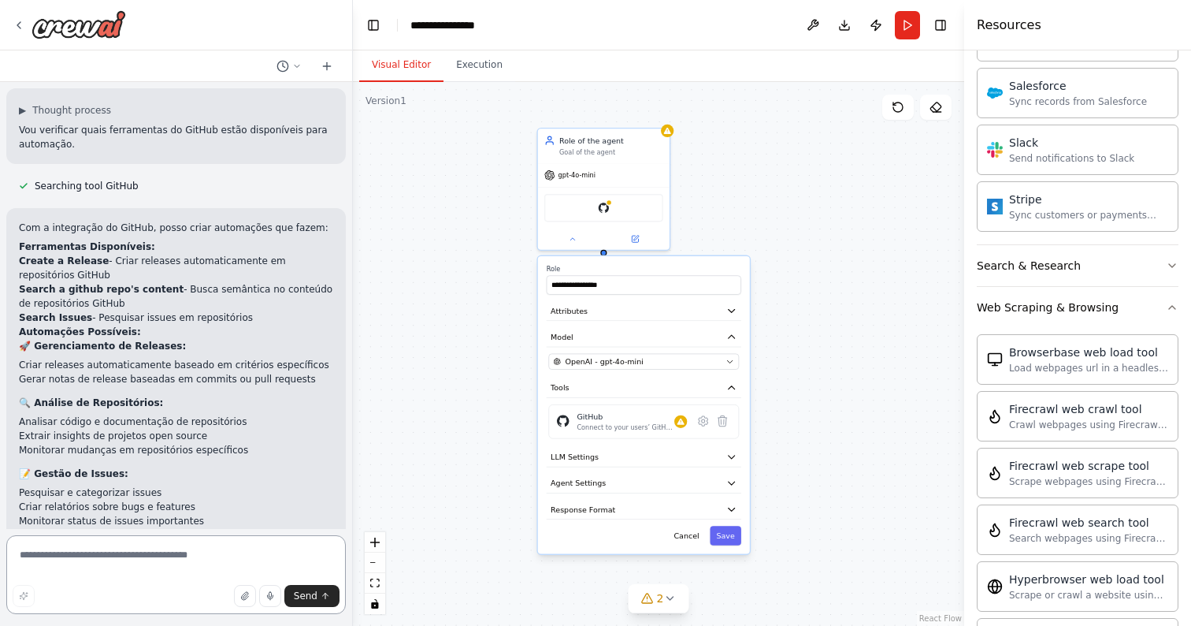
scroll to position [151, 0]
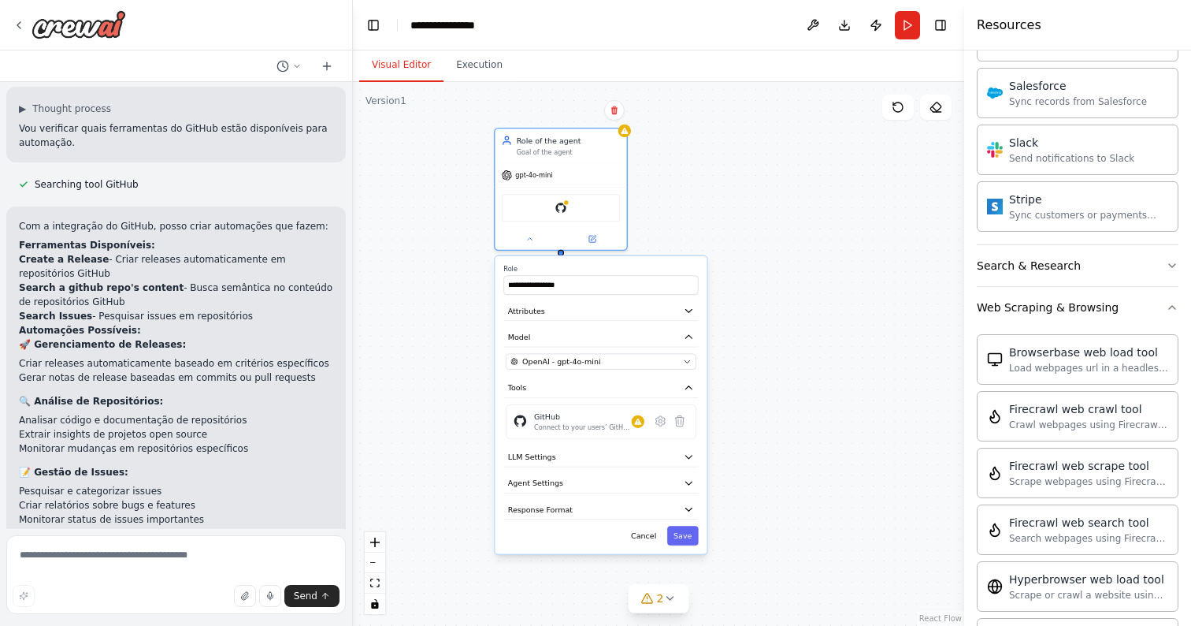
drag, startPoint x: 708, startPoint y: 263, endPoint x: 670, endPoint y: 259, distance: 38.8
click at [669, 259] on div "**********" at bounding box center [601, 405] width 212 height 298
click at [600, 459] on button "LLM Settings" at bounding box center [600, 457] width 195 height 20
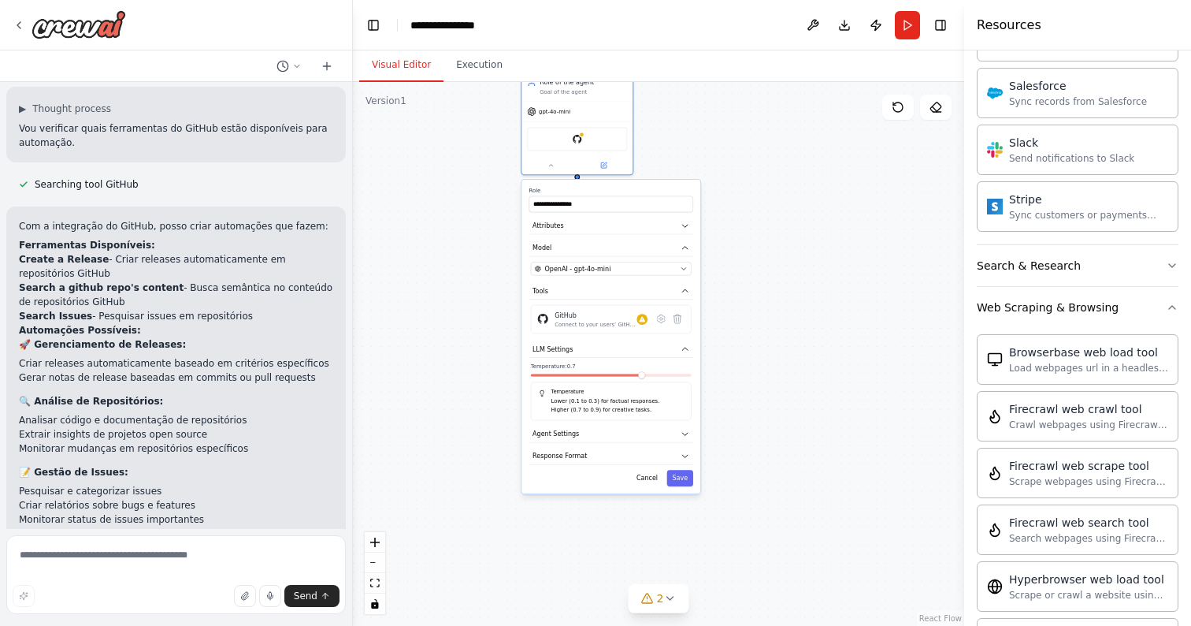
drag, startPoint x: 766, startPoint y: 473, endPoint x: 750, endPoint y: 362, distance: 111.4
click at [749, 362] on div "**********" at bounding box center [658, 354] width 611 height 544
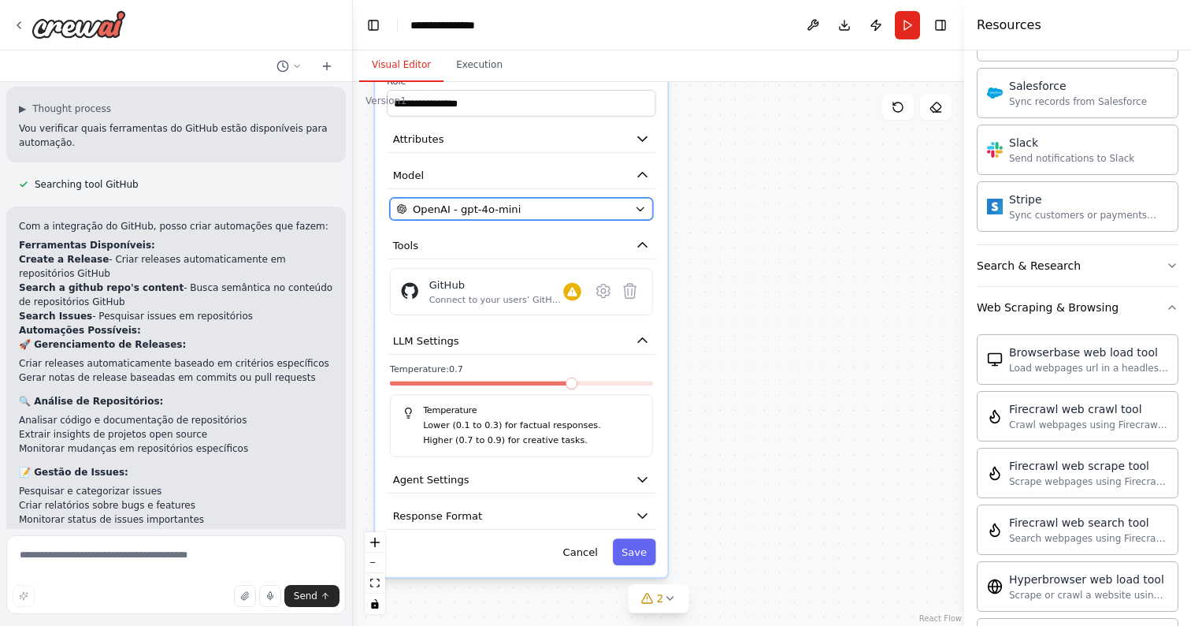
click at [529, 200] on button "OpenAI - gpt-4o-mini" at bounding box center [521, 209] width 263 height 22
click at [530, 204] on div "OpenAI - gpt-4o-mini" at bounding box center [512, 209] width 232 height 15
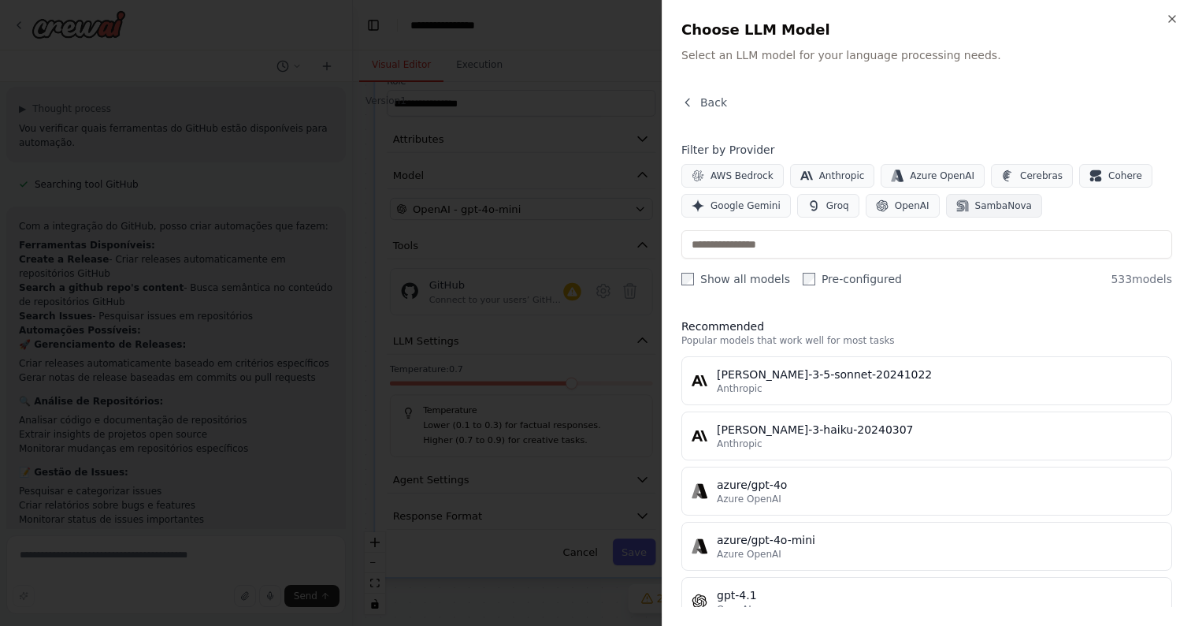
click at [981, 211] on span "SambaNova" at bounding box center [1003, 205] width 57 height 13
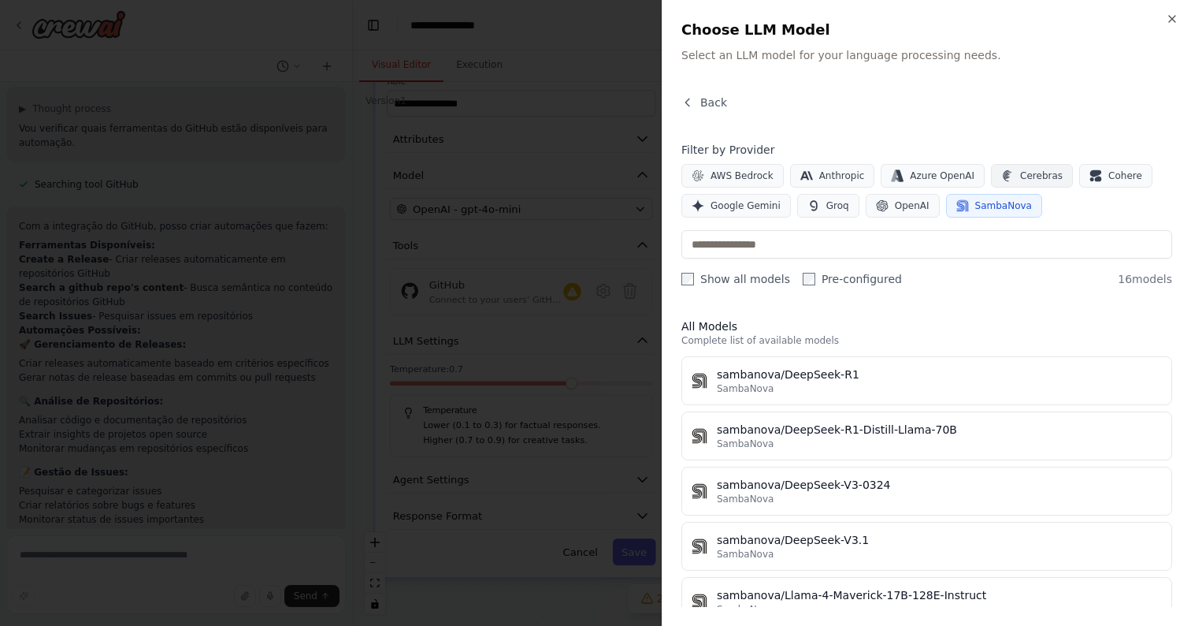
click at [1046, 177] on span "Cerebras" at bounding box center [1041, 175] width 43 height 13
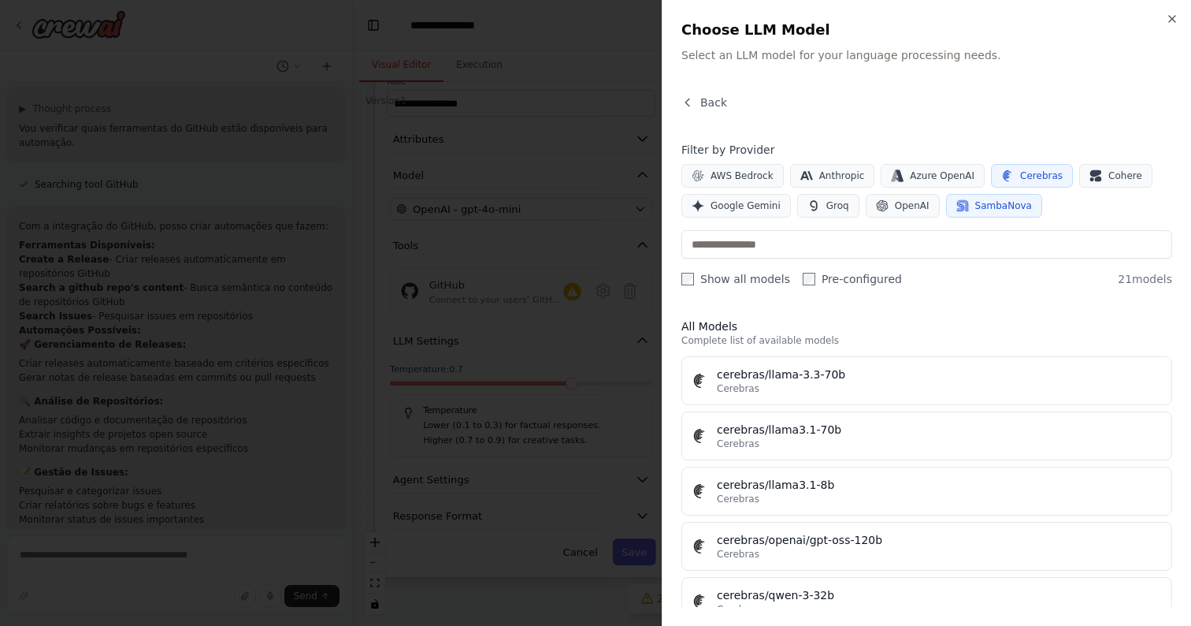
click at [1004, 180] on icon "button" at bounding box center [1007, 175] width 13 height 13
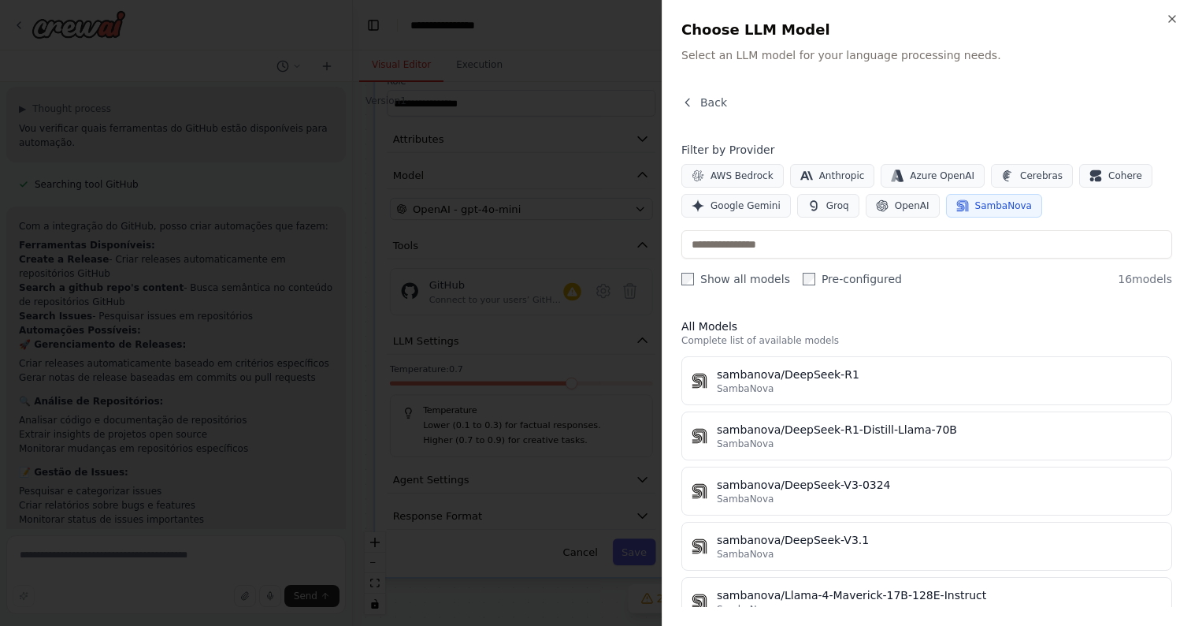
click at [1001, 196] on button "SambaNova" at bounding box center [994, 206] width 96 height 24
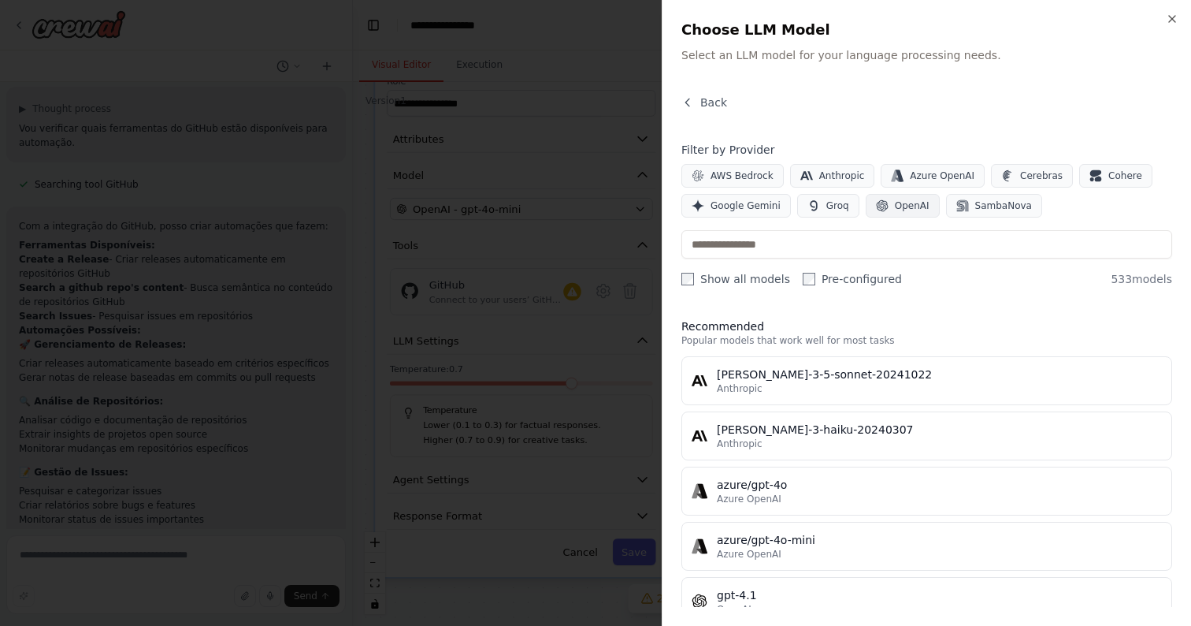
click at [908, 208] on span "OpenAI" at bounding box center [912, 205] width 35 height 13
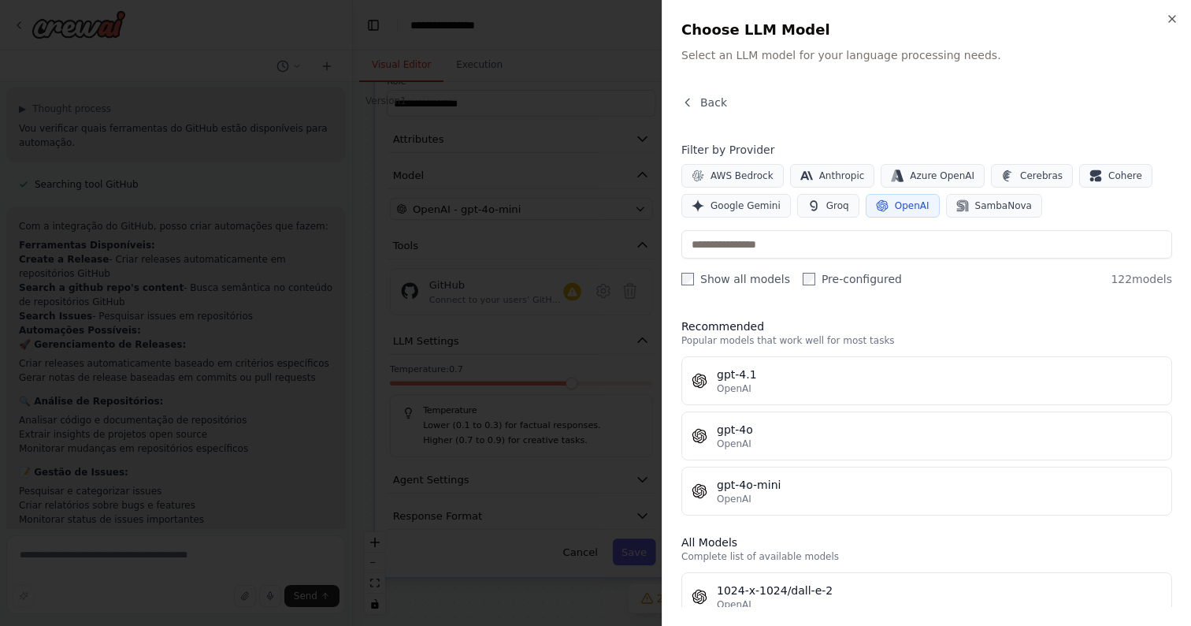
click at [908, 208] on span "OpenAI" at bounding box center [912, 205] width 35 height 13
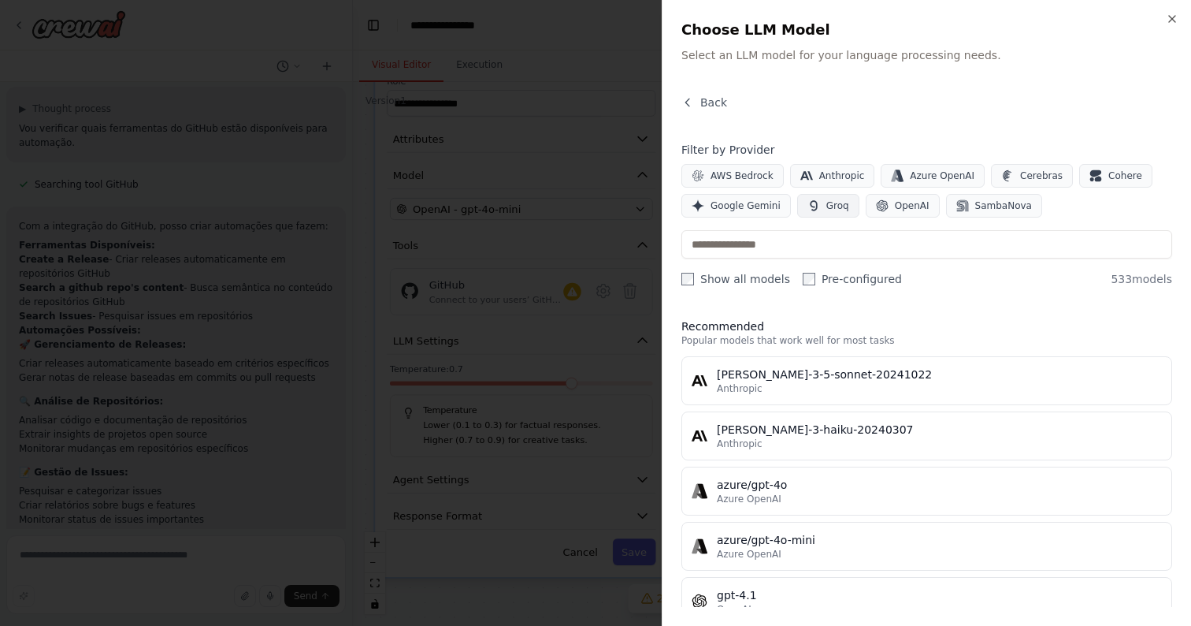
click at [843, 201] on button "Groq" at bounding box center [828, 206] width 62 height 24
click at [595, 298] on div at bounding box center [595, 313] width 1191 height 626
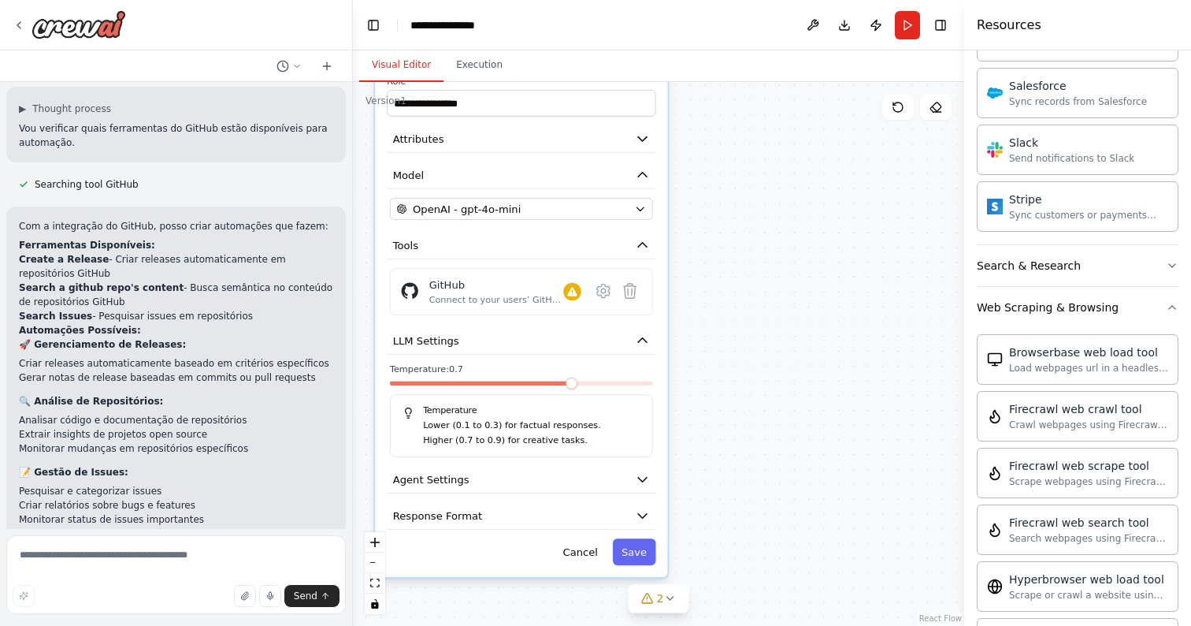
click at [752, 404] on div "**********" at bounding box center [658, 354] width 611 height 544
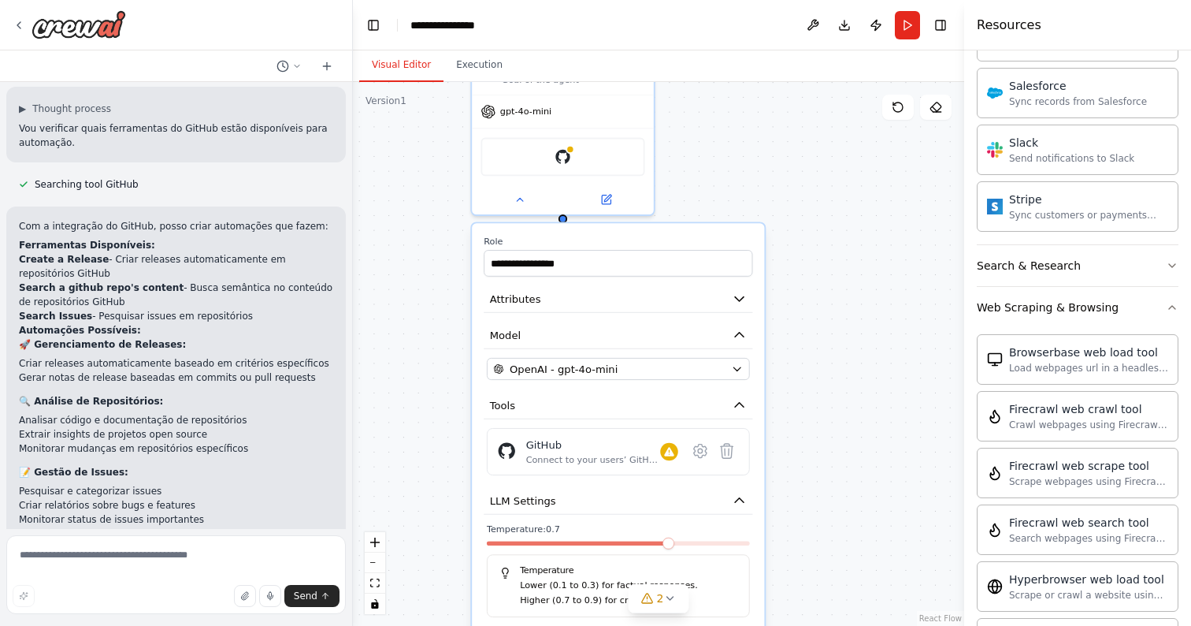
drag, startPoint x: 767, startPoint y: 462, endPoint x: 863, endPoint y: 622, distance: 187.0
click at [863, 622] on div "**********" at bounding box center [658, 354] width 611 height 544
click at [685, 299] on button "Attributes" at bounding box center [618, 299] width 269 height 28
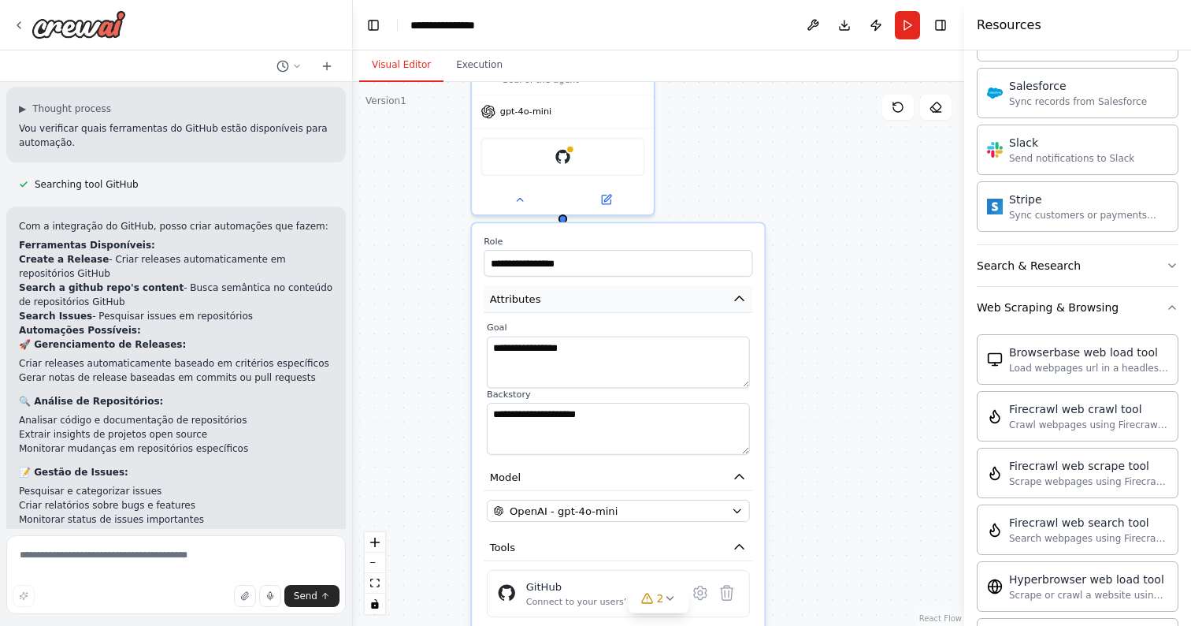
click at [685, 299] on button "Attributes" at bounding box center [618, 299] width 269 height 28
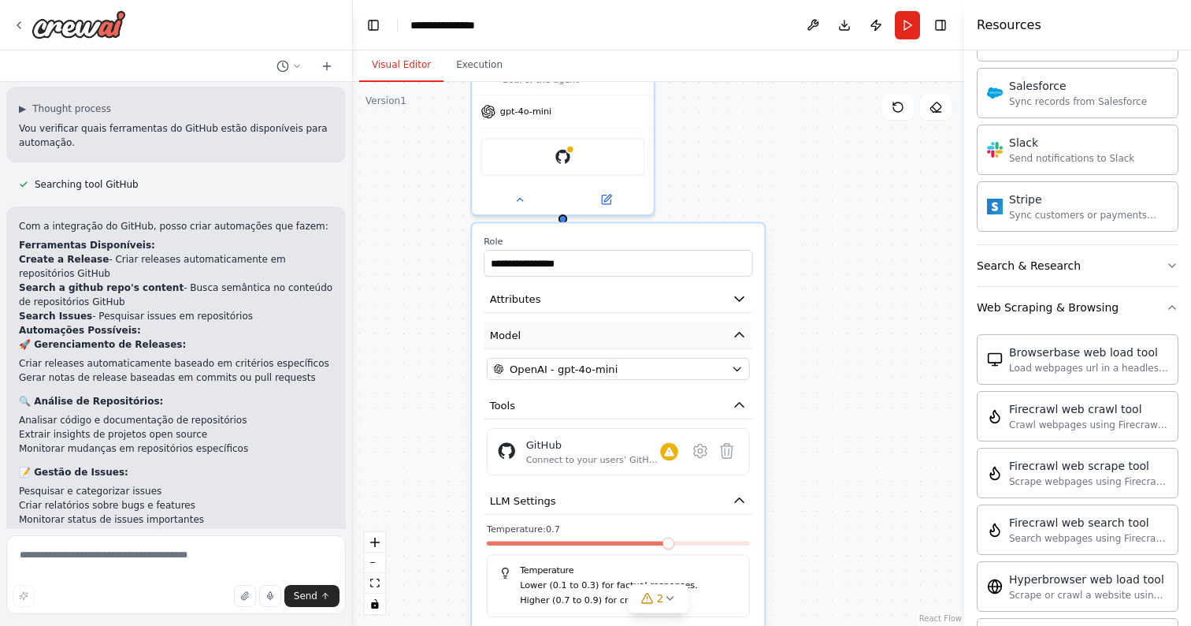
click at [682, 328] on button "Model" at bounding box center [618, 335] width 269 height 28
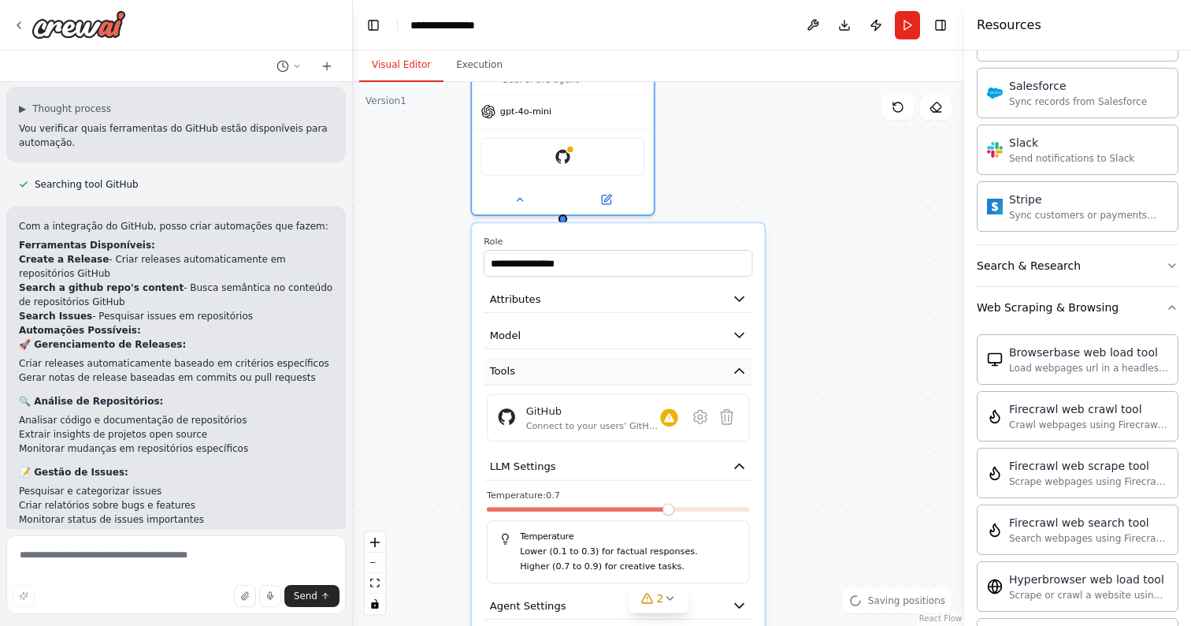
click at [685, 367] on button "Tools" at bounding box center [618, 372] width 269 height 28
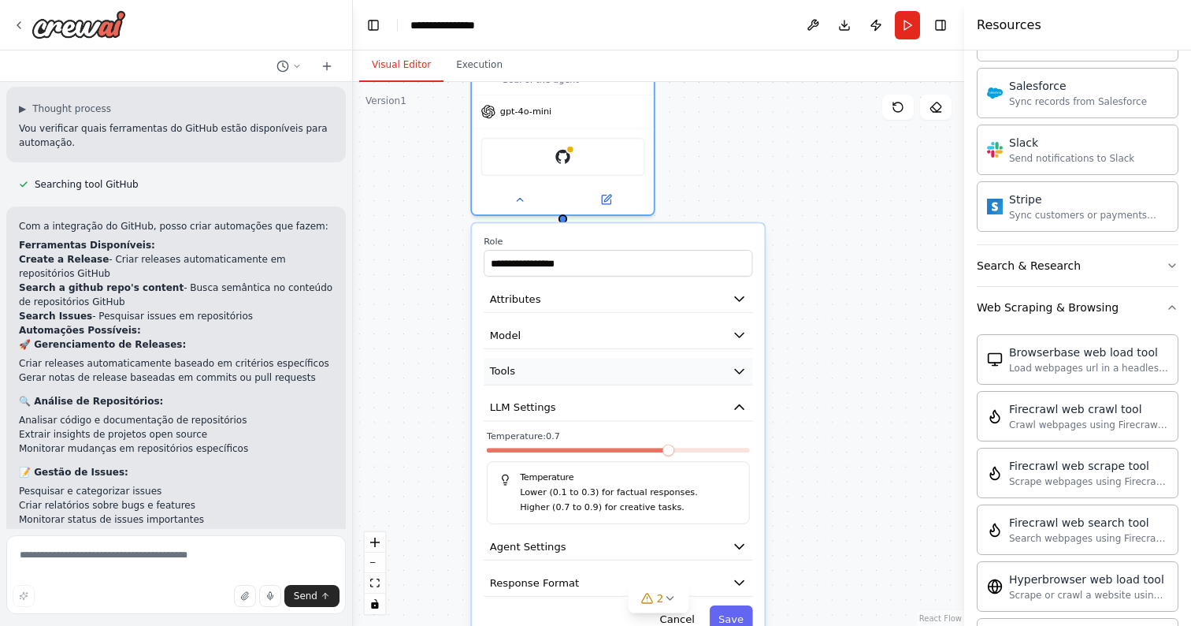
click at [685, 367] on button "Tools" at bounding box center [618, 372] width 269 height 28
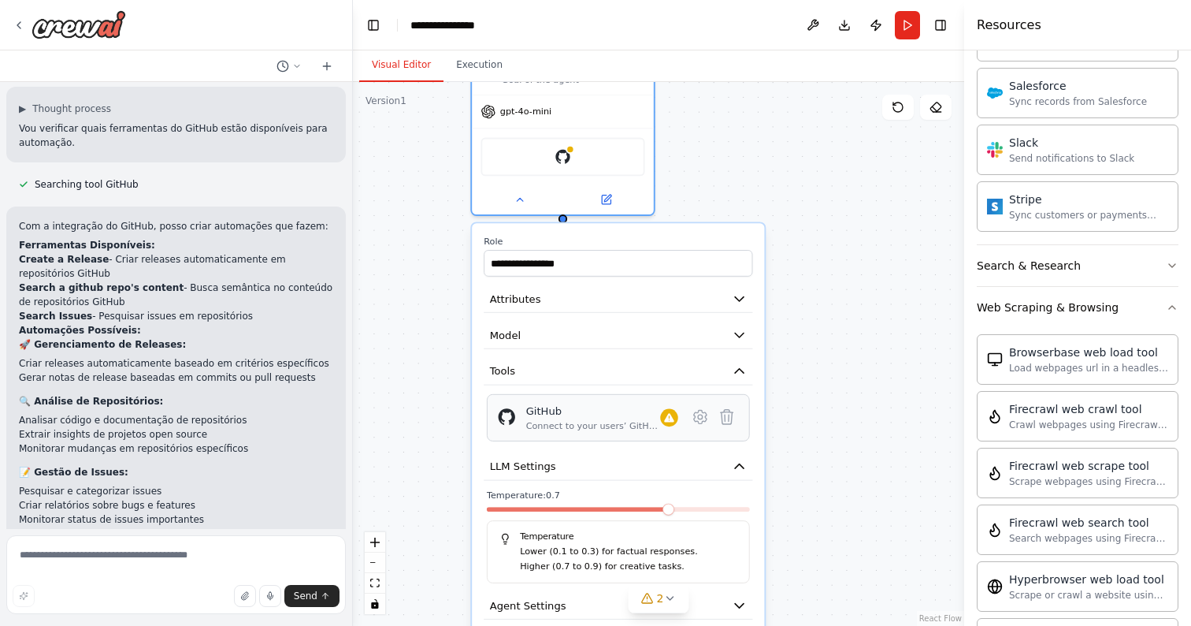
click at [618, 428] on div "Connect to your users’ GitHub accounts" at bounding box center [593, 426] width 135 height 12
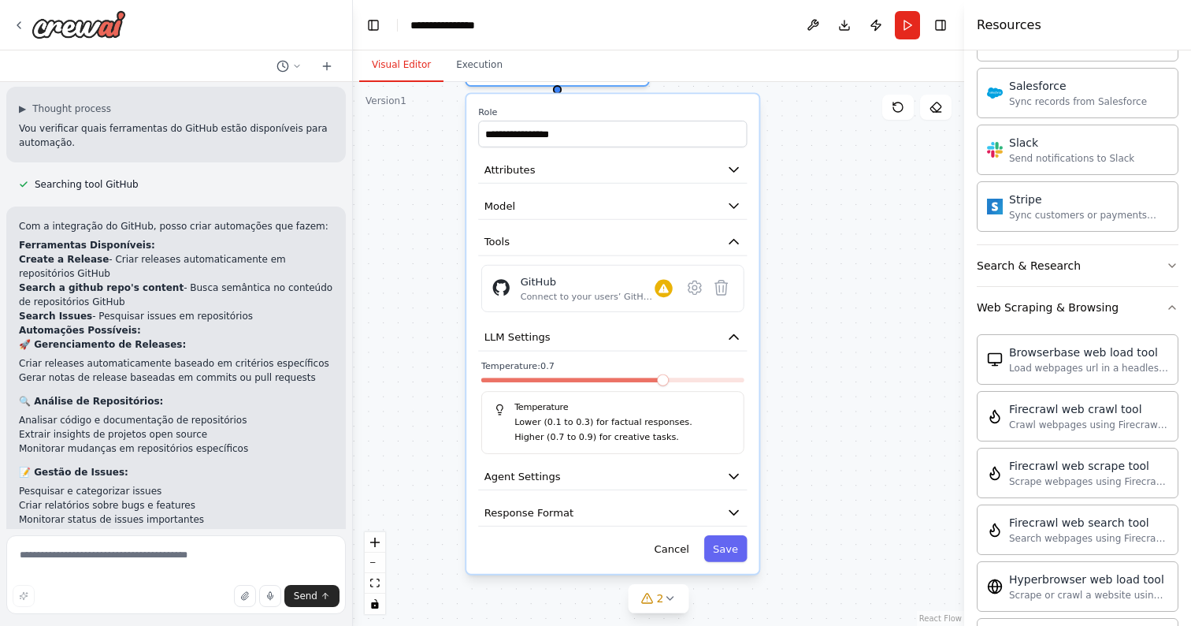
drag, startPoint x: 808, startPoint y: 481, endPoint x: 803, endPoint y: 352, distance: 129.3
click at [803, 352] on div "**********" at bounding box center [658, 354] width 611 height 544
click at [700, 286] on icon at bounding box center [695, 286] width 13 height 13
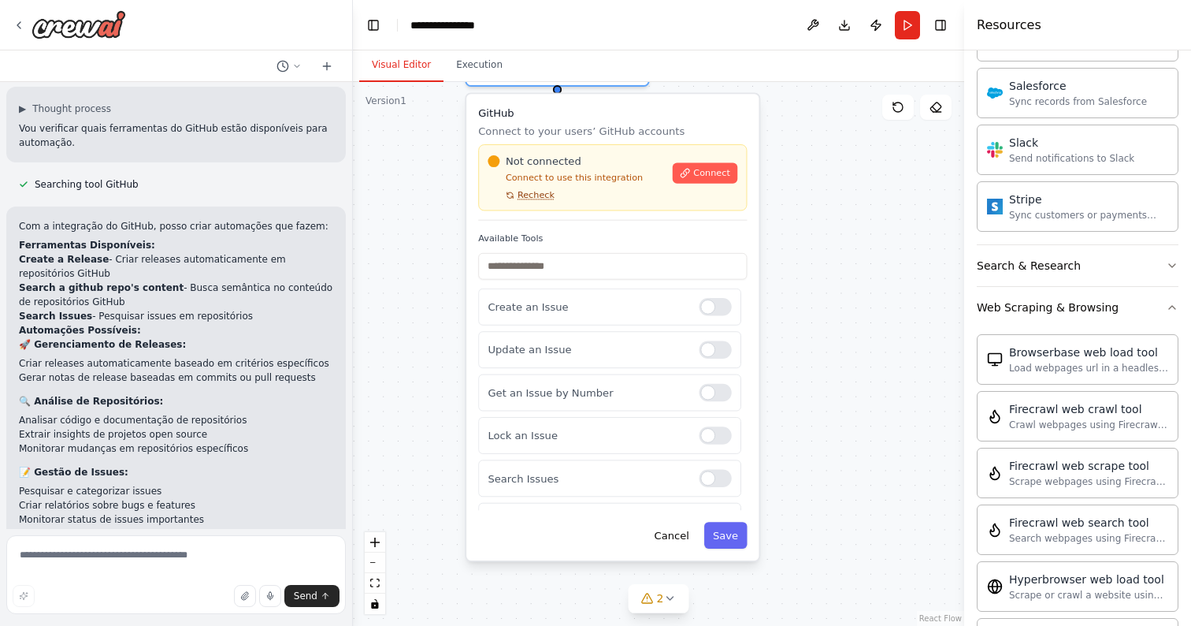
click at [526, 199] on span "Recheck" at bounding box center [536, 195] width 37 height 12
click at [702, 176] on span "Connect" at bounding box center [711, 173] width 37 height 12
click at [614, 265] on input "text" at bounding box center [612, 266] width 269 height 27
click at [623, 325] on div "Create an Issue Update an Issue Get an Issue by Number Lock an Issue Search Iss…" at bounding box center [612, 398] width 269 height 221
click at [924, 416] on div "**********" at bounding box center [658, 354] width 611 height 544
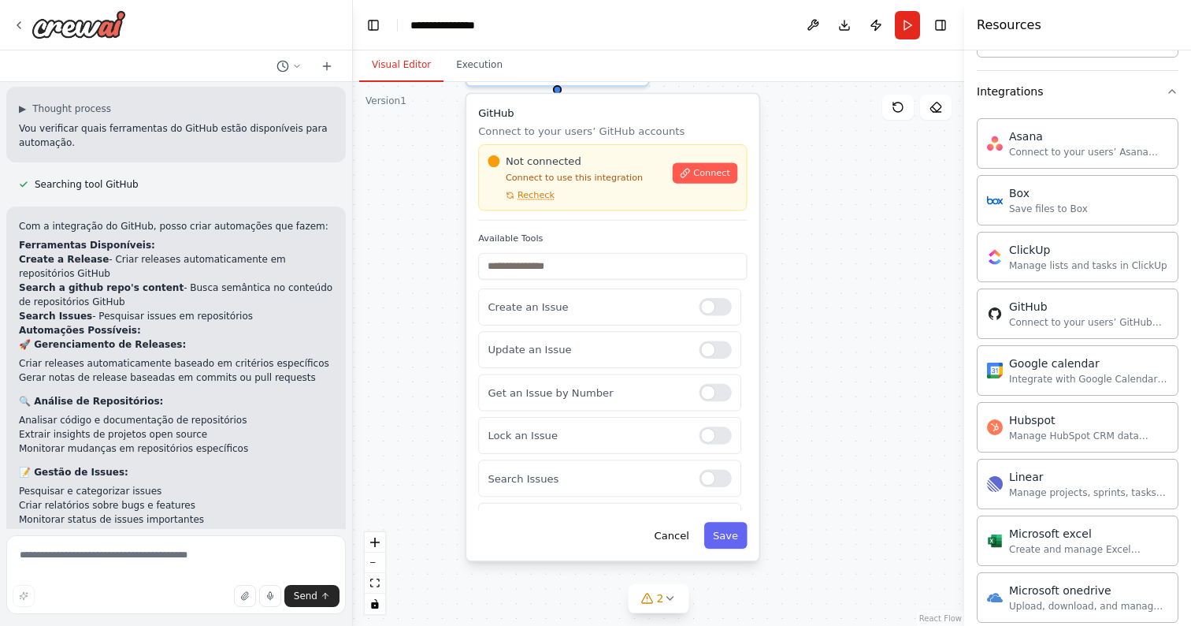
scroll to position [935, 0]
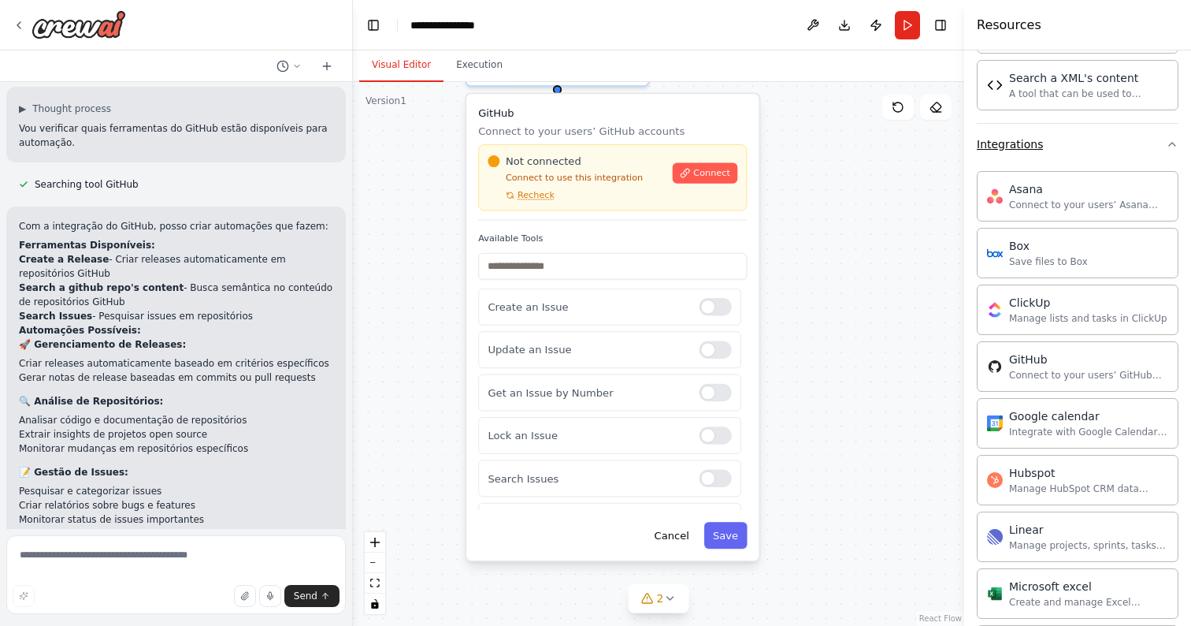
click at [1173, 146] on icon "button" at bounding box center [1172, 144] width 13 height 13
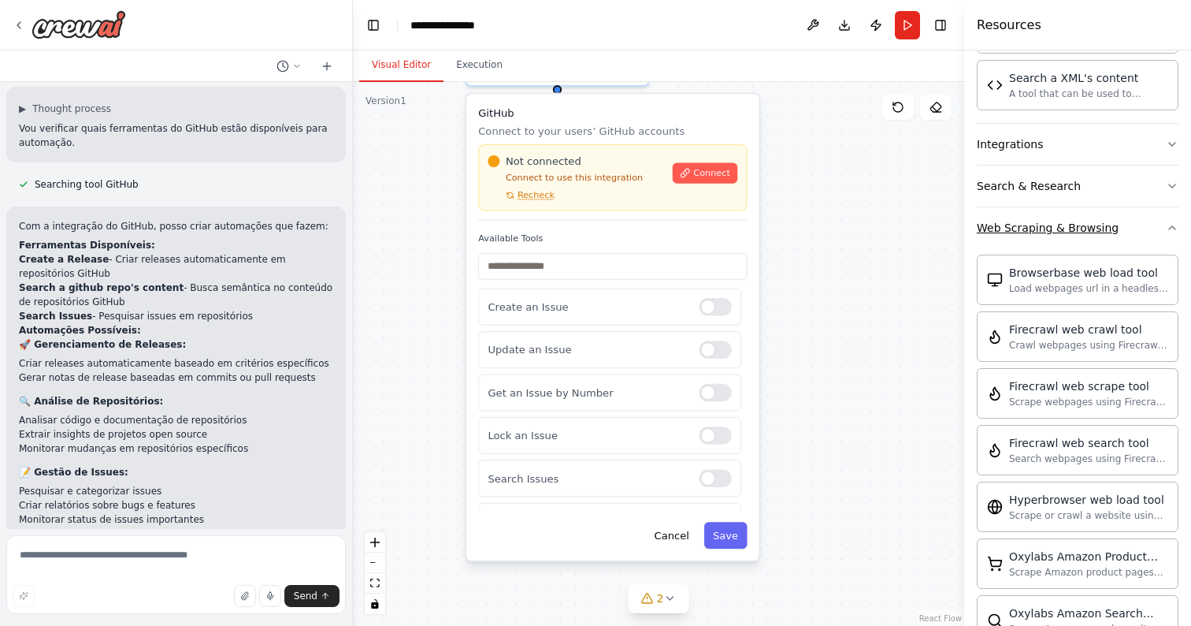
click at [1171, 236] on button "Web Scraping & Browsing" at bounding box center [1078, 227] width 202 height 41
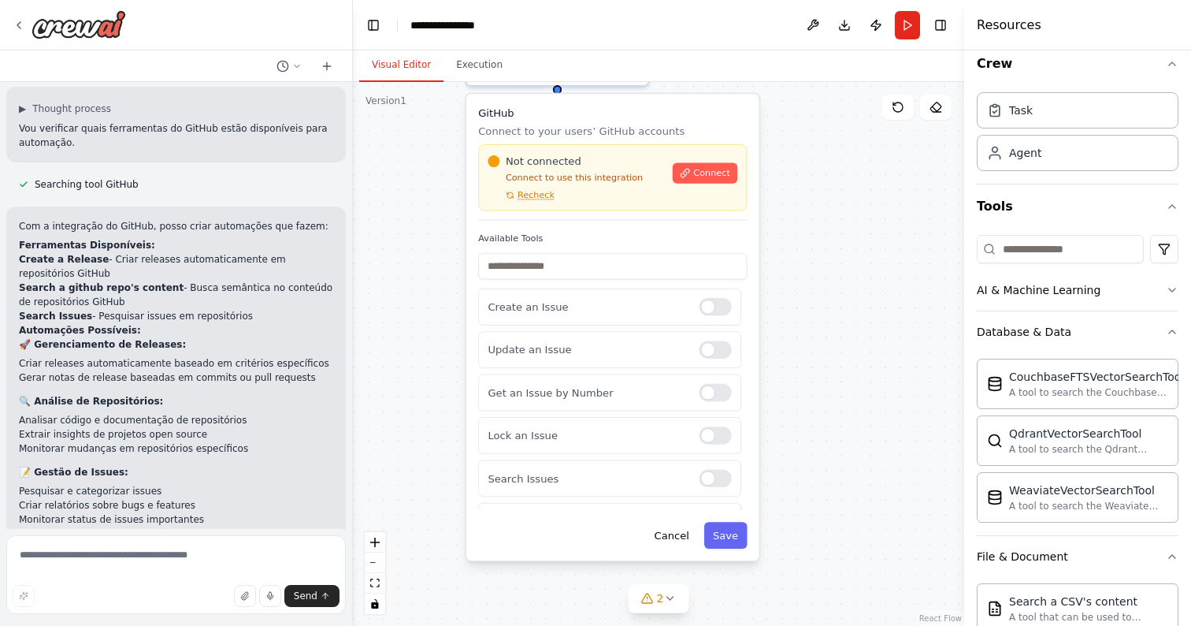
scroll to position [0, 0]
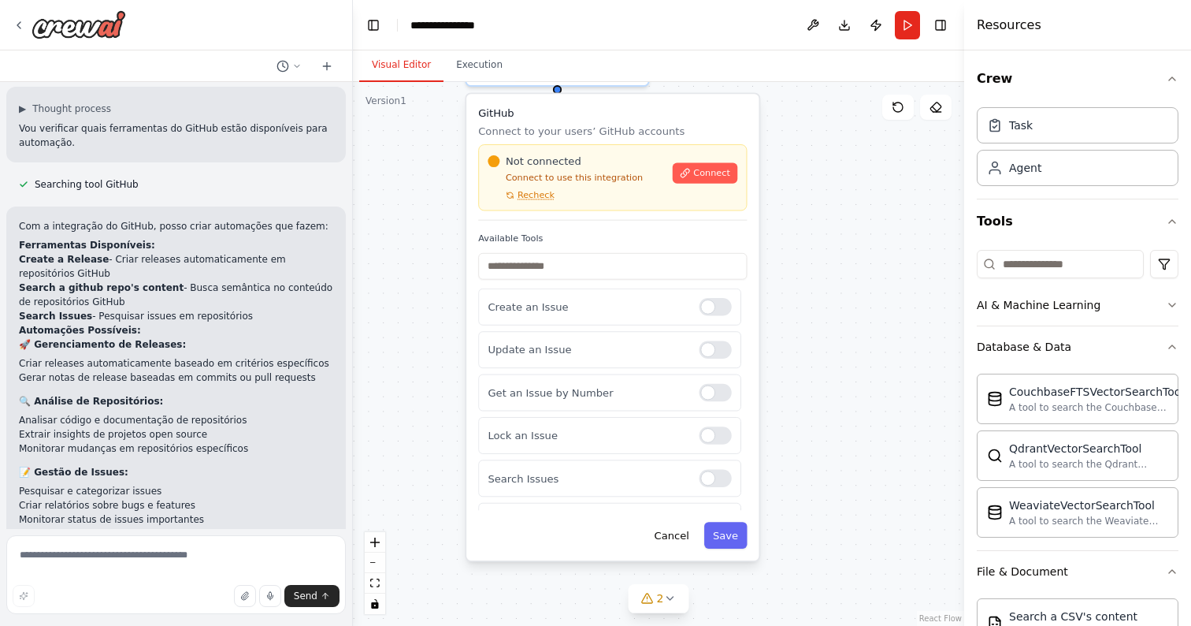
click at [928, 302] on div "**********" at bounding box center [658, 354] width 611 height 544
click at [1171, 347] on icon "button" at bounding box center [1172, 346] width 13 height 13
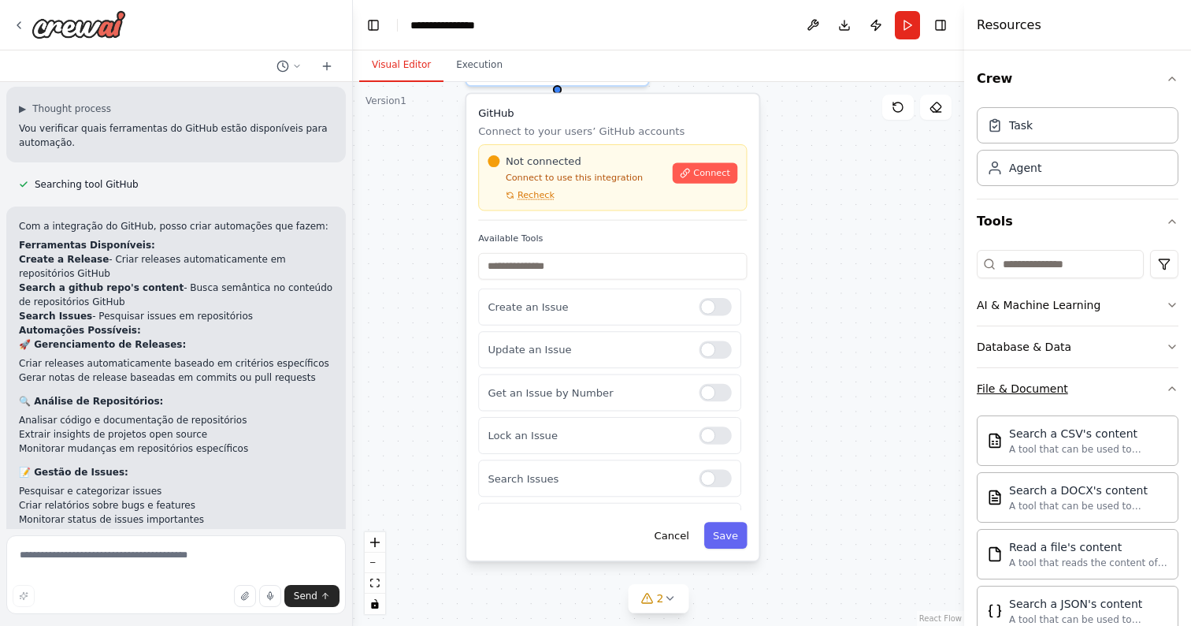
click at [1161, 388] on button "File & Document" at bounding box center [1078, 388] width 202 height 41
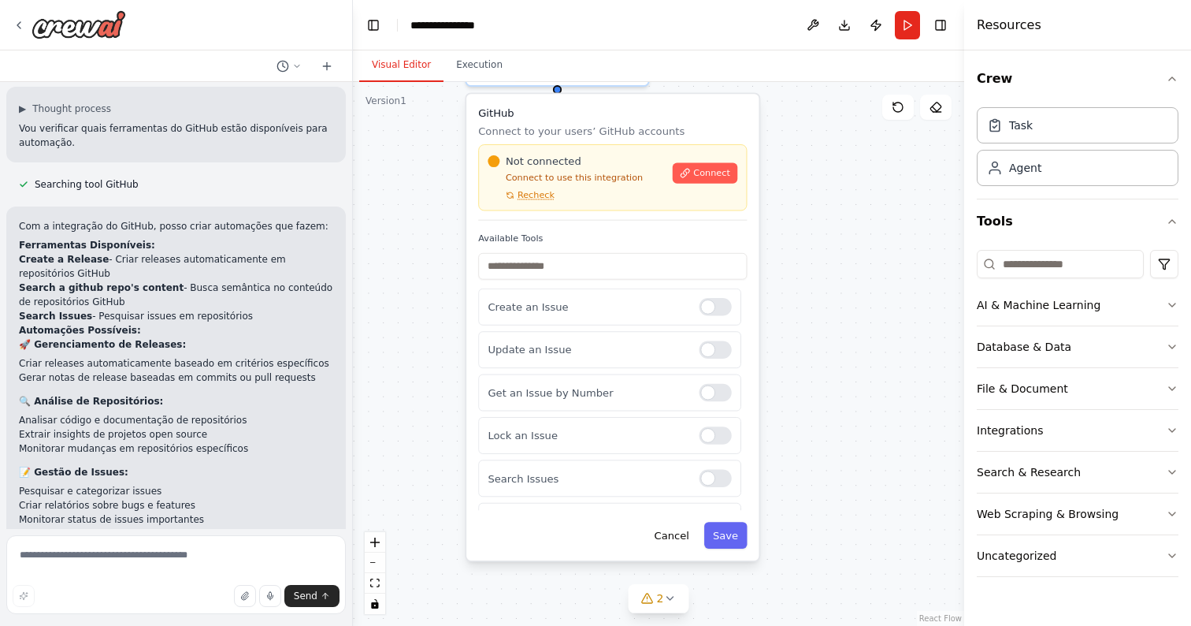
click at [781, 299] on div "**********" at bounding box center [658, 354] width 611 height 544
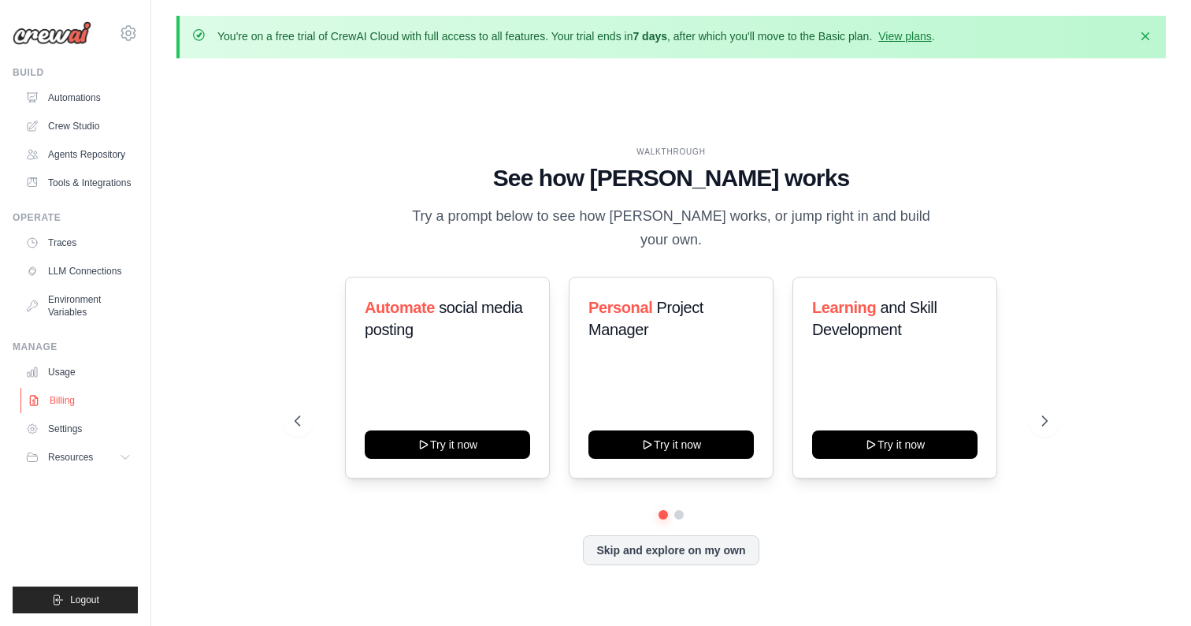
click at [76, 402] on link "Billing" at bounding box center [79, 400] width 119 height 25
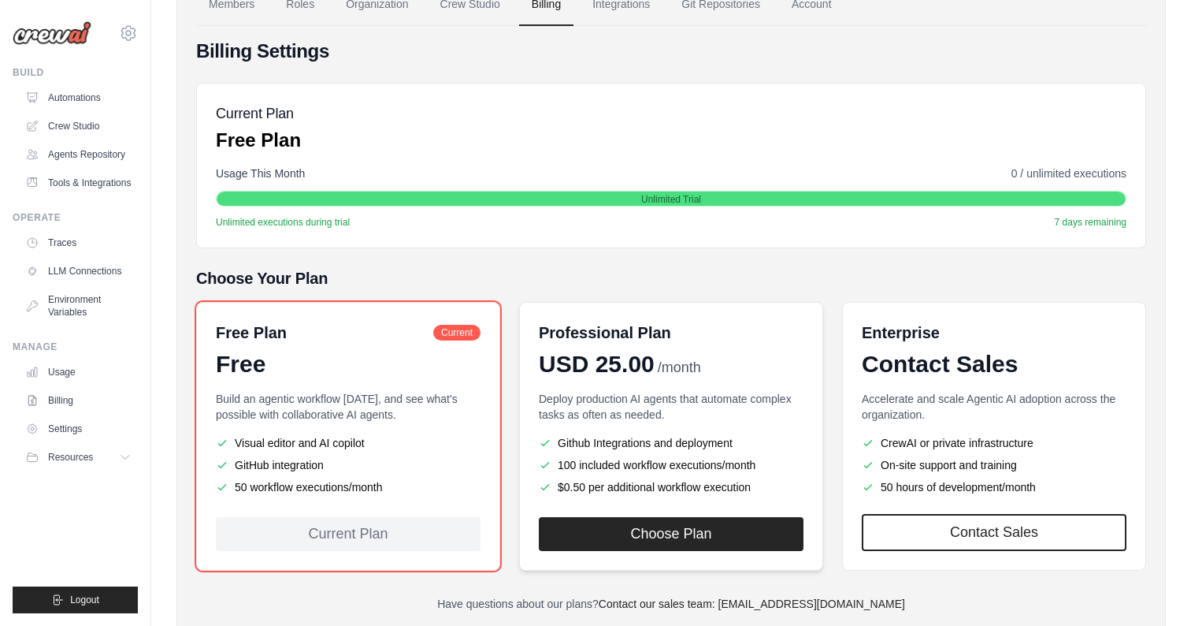
scroll to position [156, 0]
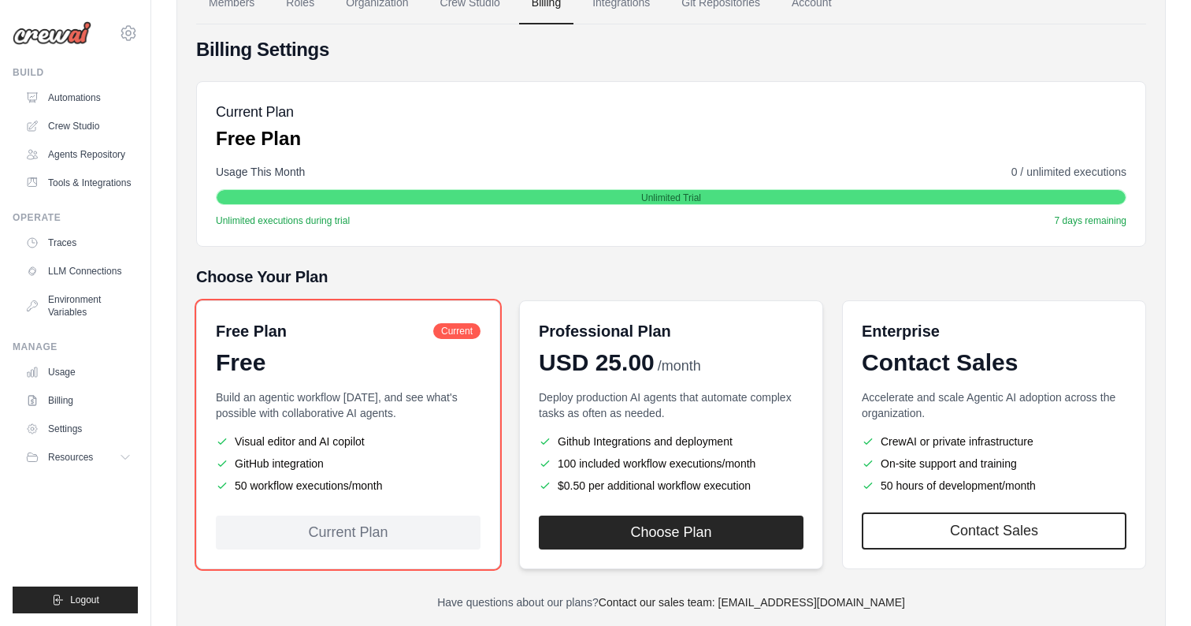
click at [770, 411] on p "Deploy production AI agents that automate complex tasks as often as needed." at bounding box center [671, 405] width 265 height 32
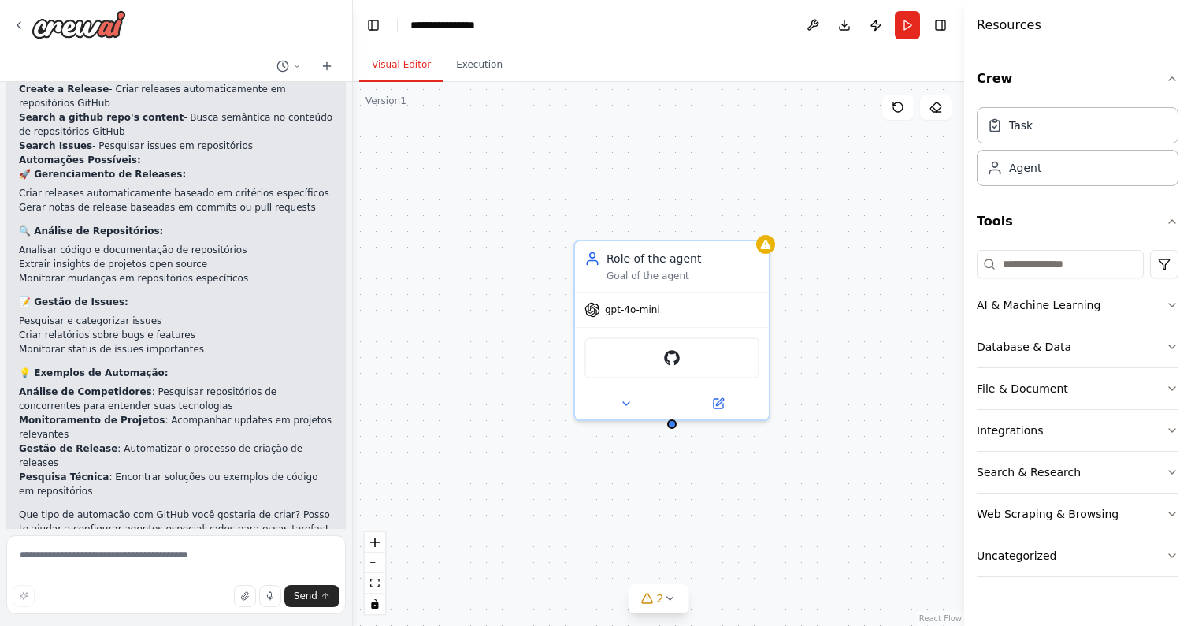
scroll to position [339, 0]
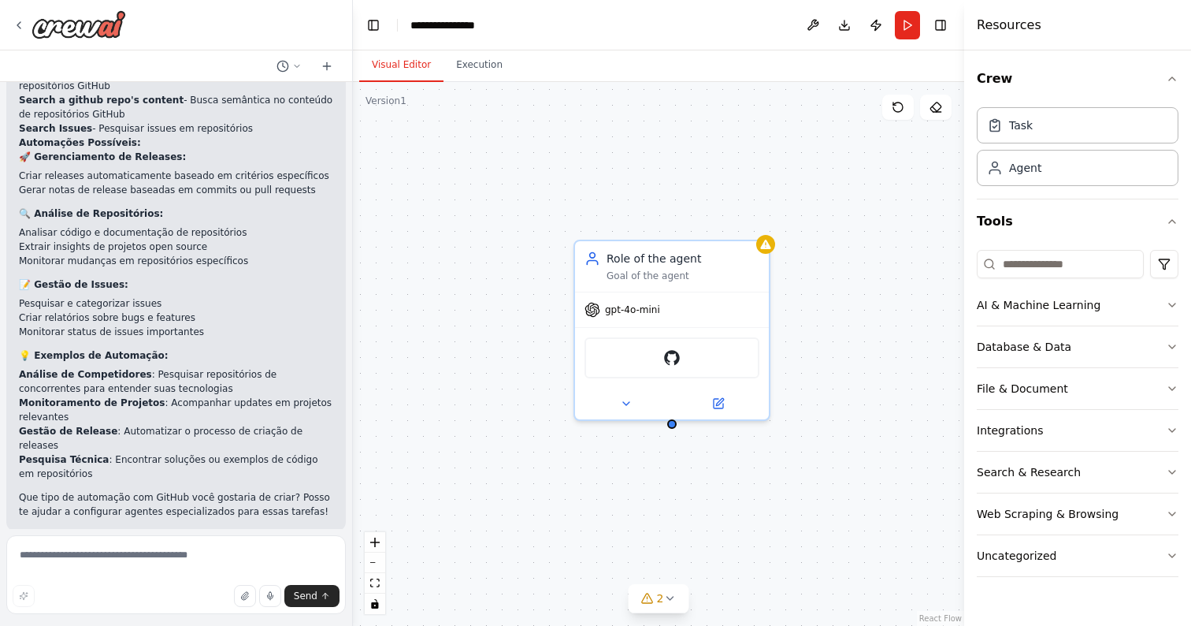
click at [900, 242] on div "Role of the agent Goal of the agent gpt-4o-mini GitHub" at bounding box center [658, 354] width 611 height 544
click at [684, 368] on div "GitHub" at bounding box center [672, 354] width 175 height 41
click at [1008, 429] on div "Integrations" at bounding box center [1010, 430] width 66 height 16
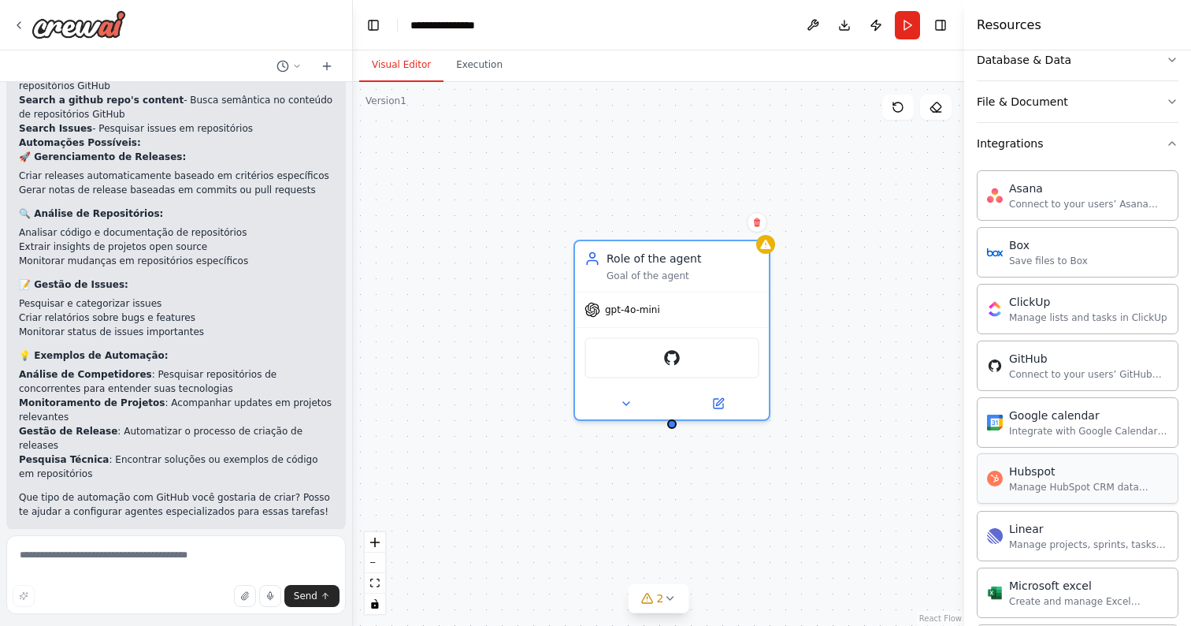
scroll to position [286, 0]
click at [644, 358] on div "GitHub" at bounding box center [672, 354] width 175 height 41
click at [723, 353] on div "GitHub" at bounding box center [672, 354] width 175 height 41
click at [630, 403] on icon at bounding box center [626, 400] width 13 height 13
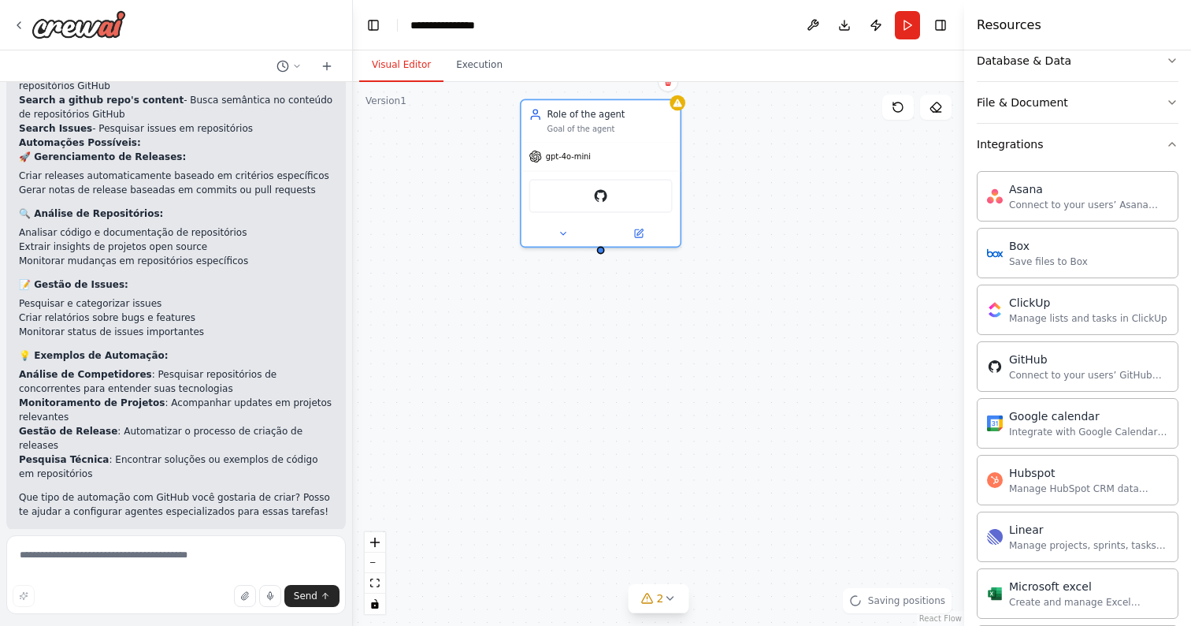
drag, startPoint x: 647, startPoint y: 470, endPoint x: 578, endPoint y: 287, distance: 195.2
click at [578, 287] on div "Role of the agent Goal of the agent gpt-4o-mini GitHub" at bounding box center [658, 354] width 611 height 544
click at [562, 235] on icon at bounding box center [563, 230] width 10 height 10
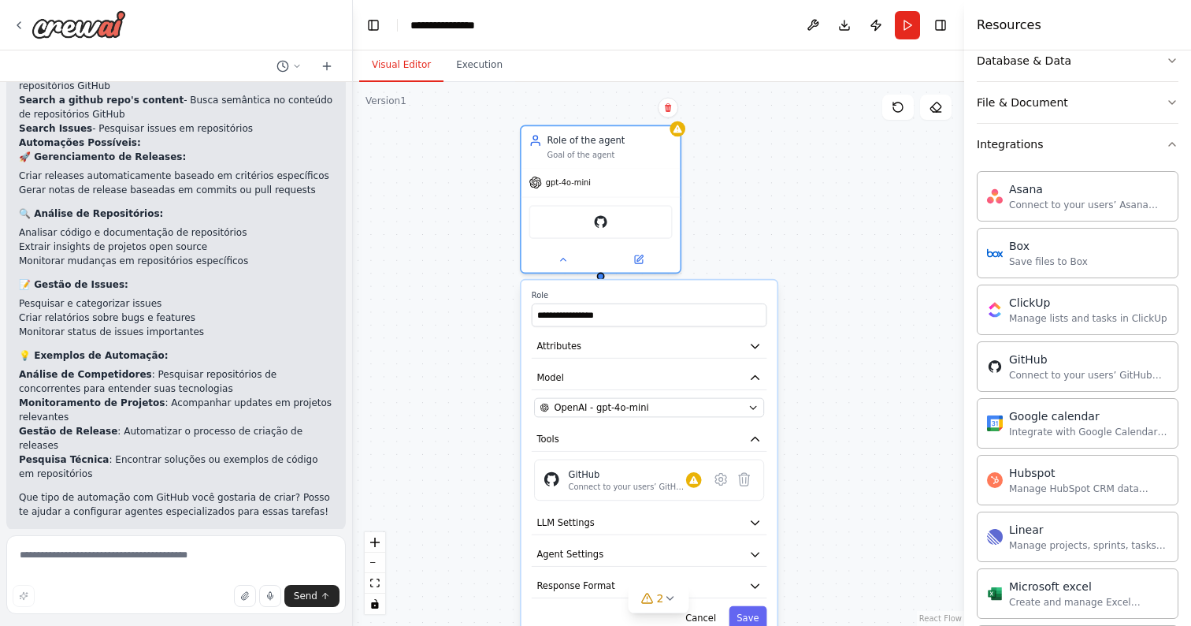
drag, startPoint x: 838, startPoint y: 115, endPoint x: 838, endPoint y: 139, distance: 24.4
click at [838, 139] on div "**********" at bounding box center [658, 354] width 611 height 544
click at [444, 68] on button "Execution" at bounding box center [480, 65] width 72 height 33
click at [412, 68] on button "Visual Editor" at bounding box center [401, 65] width 84 height 33
click at [948, 26] on button "Toggle Right Sidebar" at bounding box center [941, 25] width 22 height 22
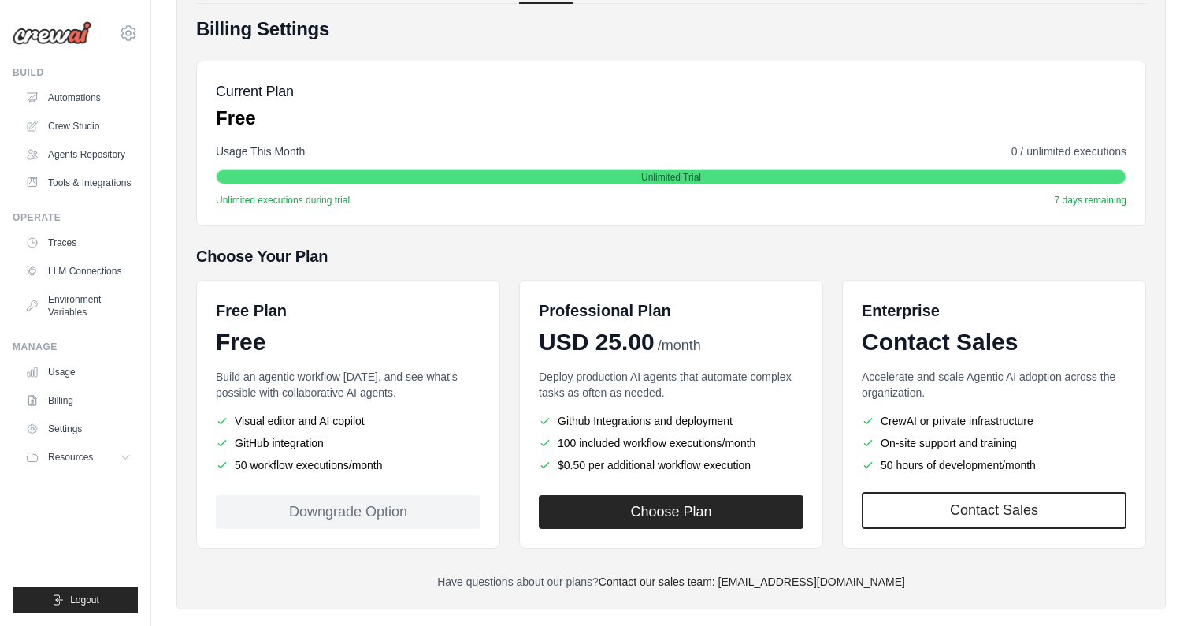
scroll to position [200, 0]
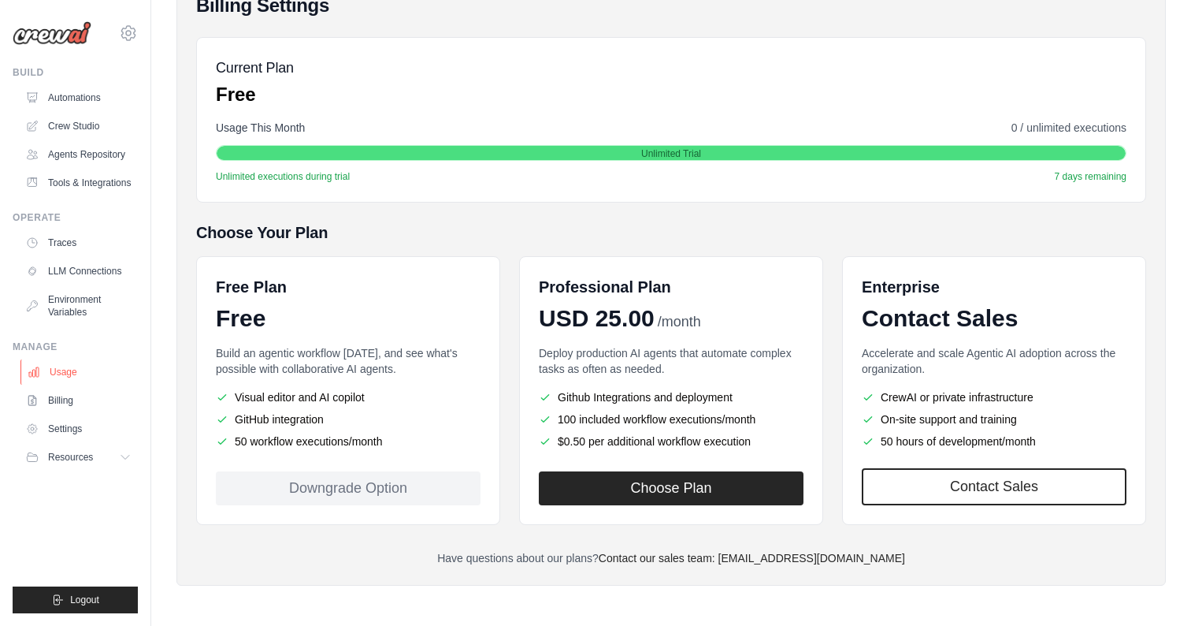
click at [48, 372] on link "Usage" at bounding box center [79, 371] width 119 height 25
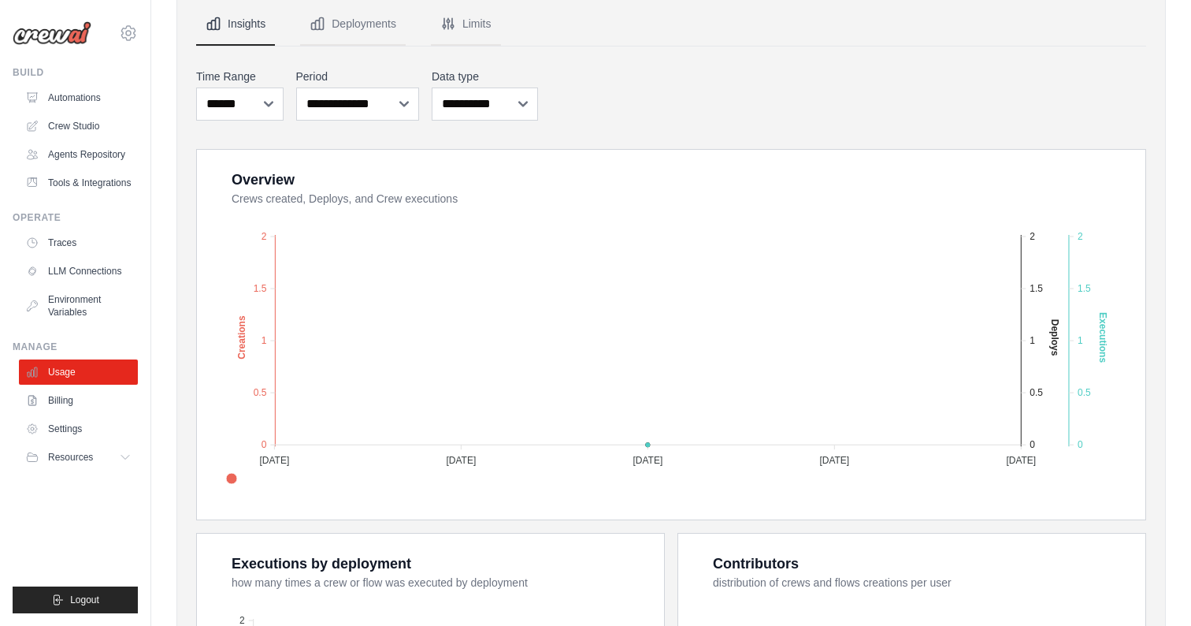
scroll to position [208, 0]
click at [63, 403] on link "Billing" at bounding box center [79, 400] width 119 height 25
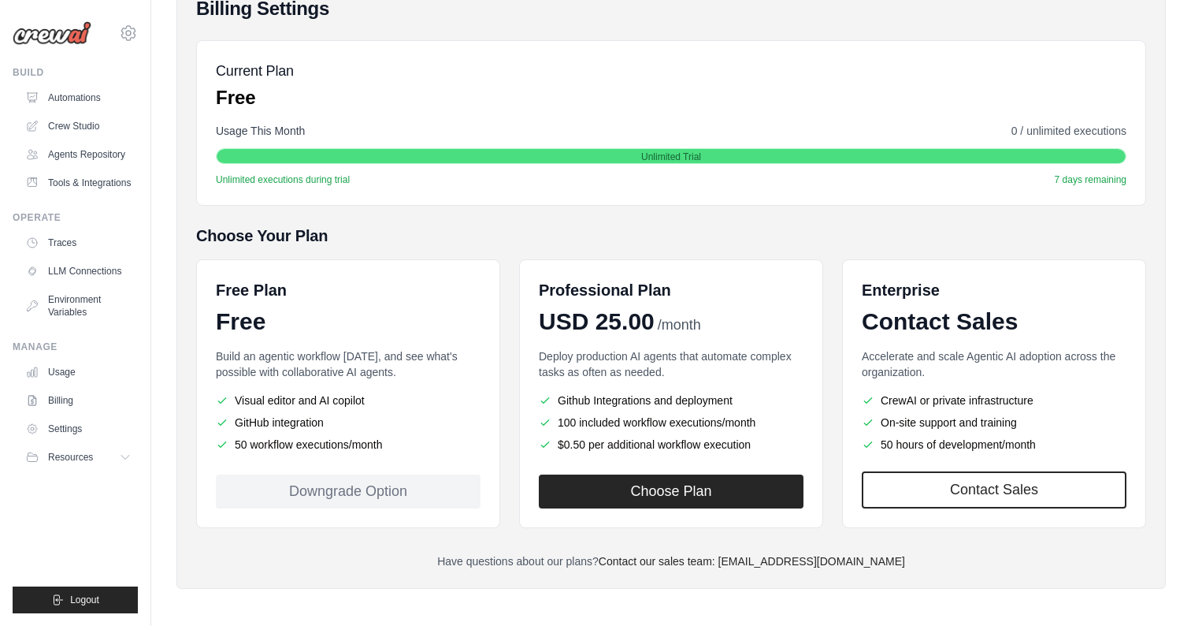
scroll to position [200, 0]
